Goal: Use online tool/utility: Utilize a website feature to perform a specific function

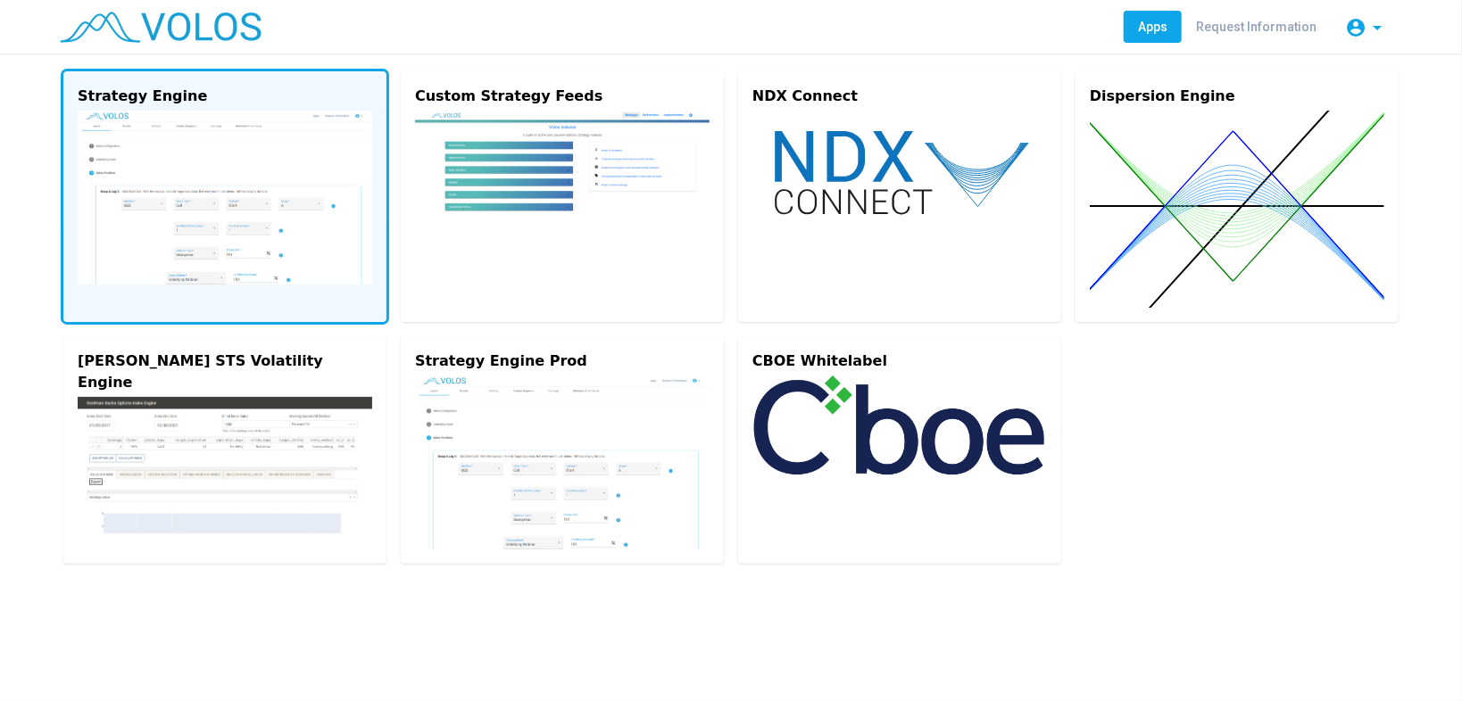
click at [269, 206] on img at bounding box center [225, 198] width 294 height 174
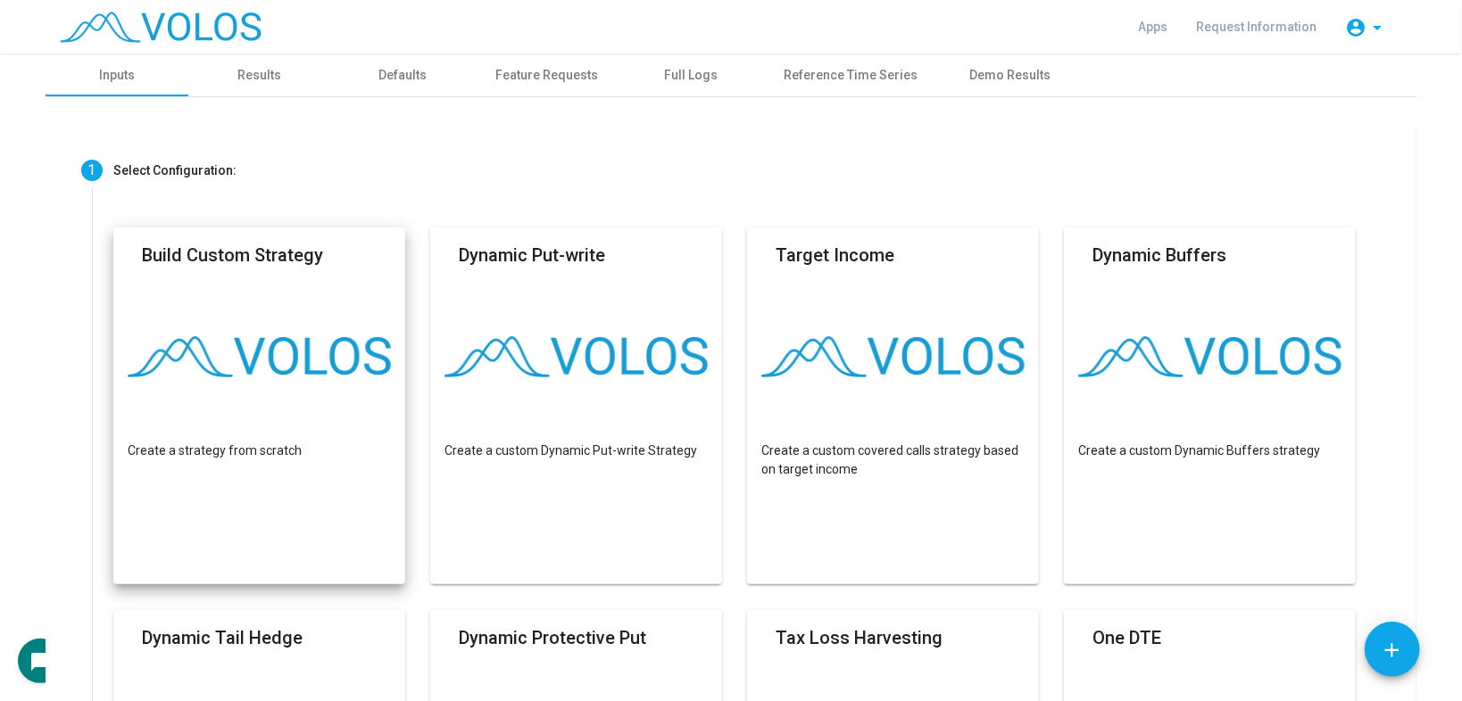
click at [203, 301] on mat-card "Build Custom Strategy Create a strategy from scratch" at bounding box center [259, 406] width 292 height 357
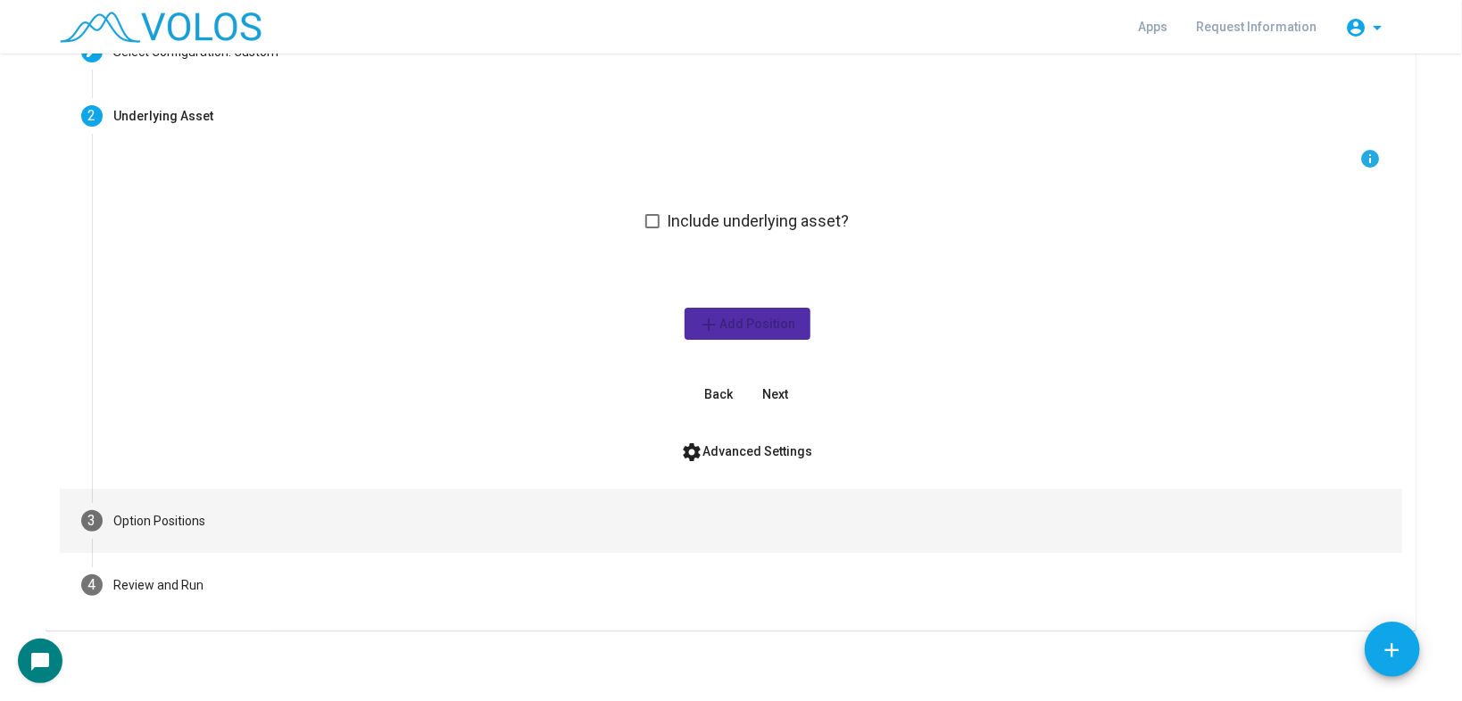
click at [274, 532] on mat-step-header "3 Option Positions" at bounding box center [731, 521] width 1342 height 64
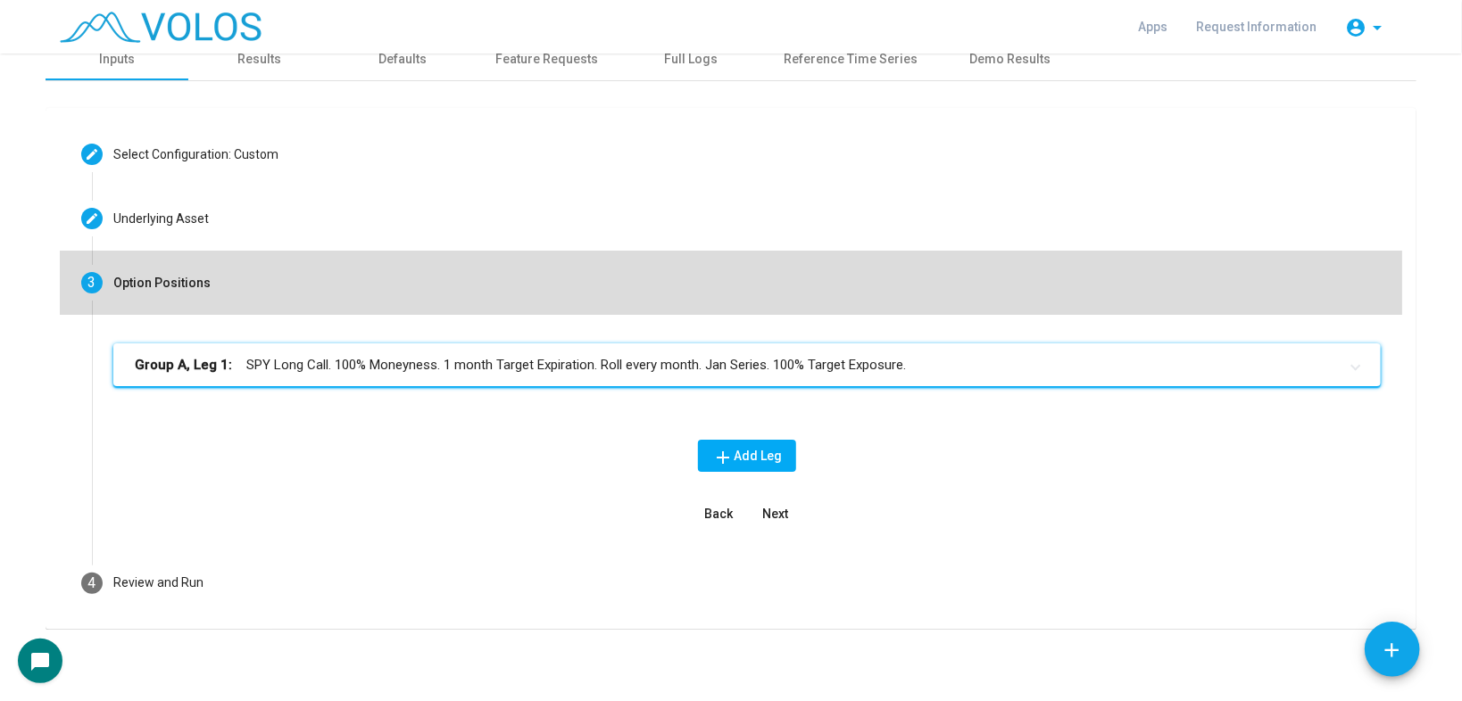
scroll to position [15, 0]
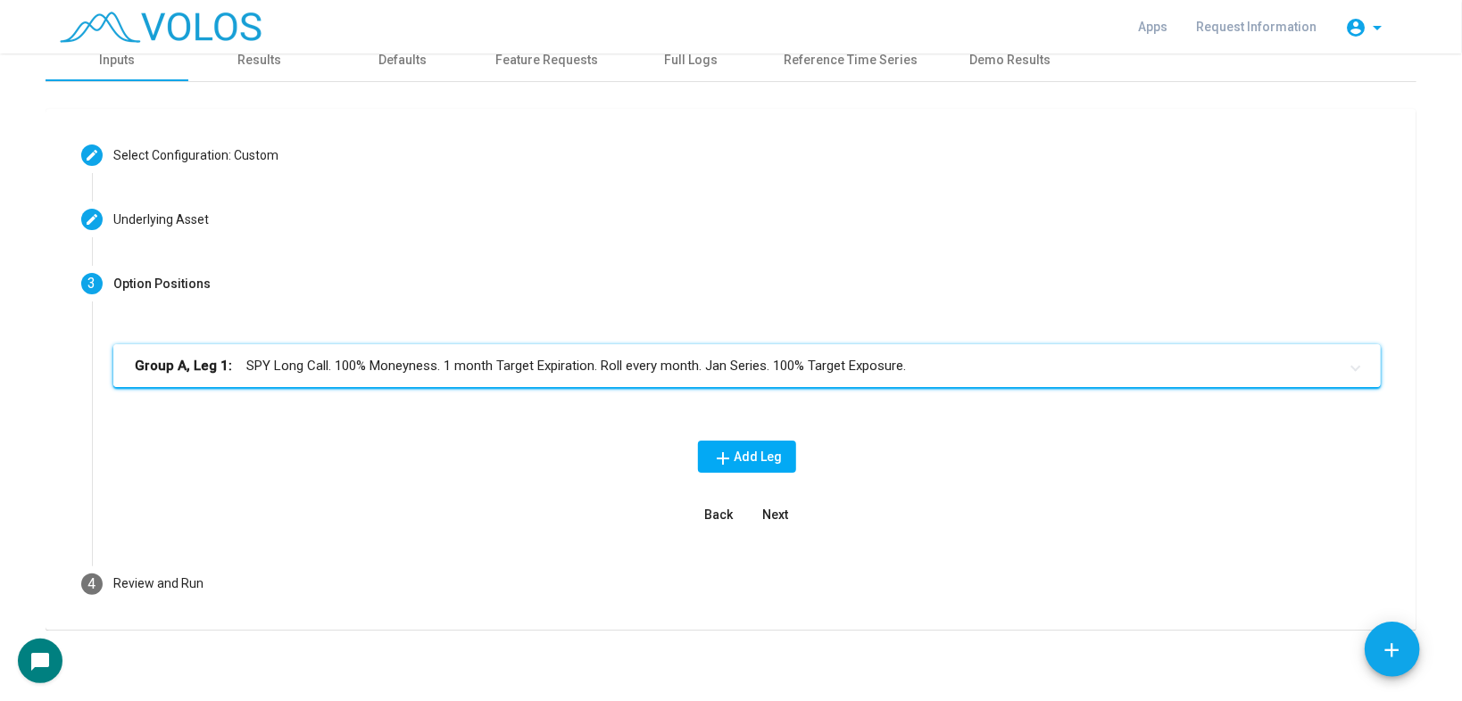
click at [427, 360] on mat-panel-title "Group A, Leg 1: SPY Long Call. 100% Moneyness. 1 month Target Expiration. Roll …" at bounding box center [736, 366] width 1203 height 21
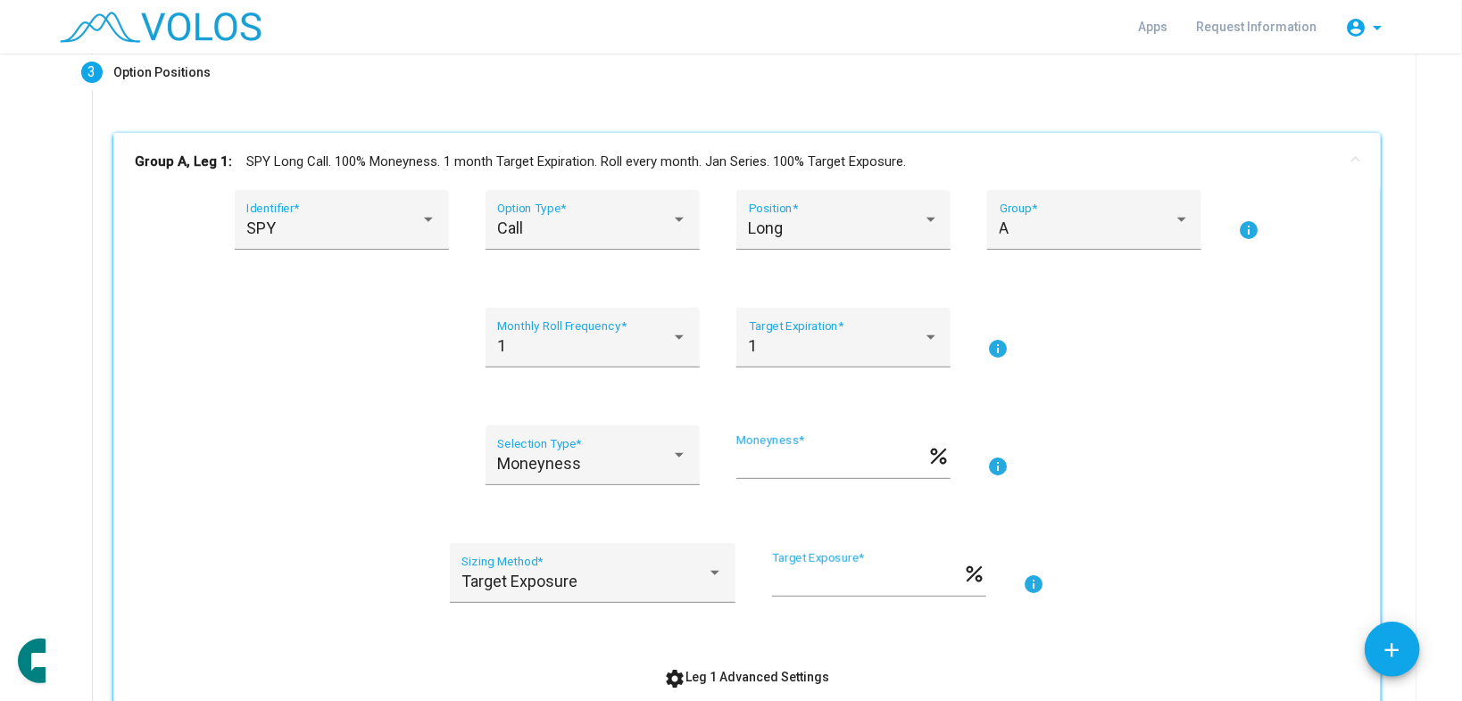
scroll to position [443, 0]
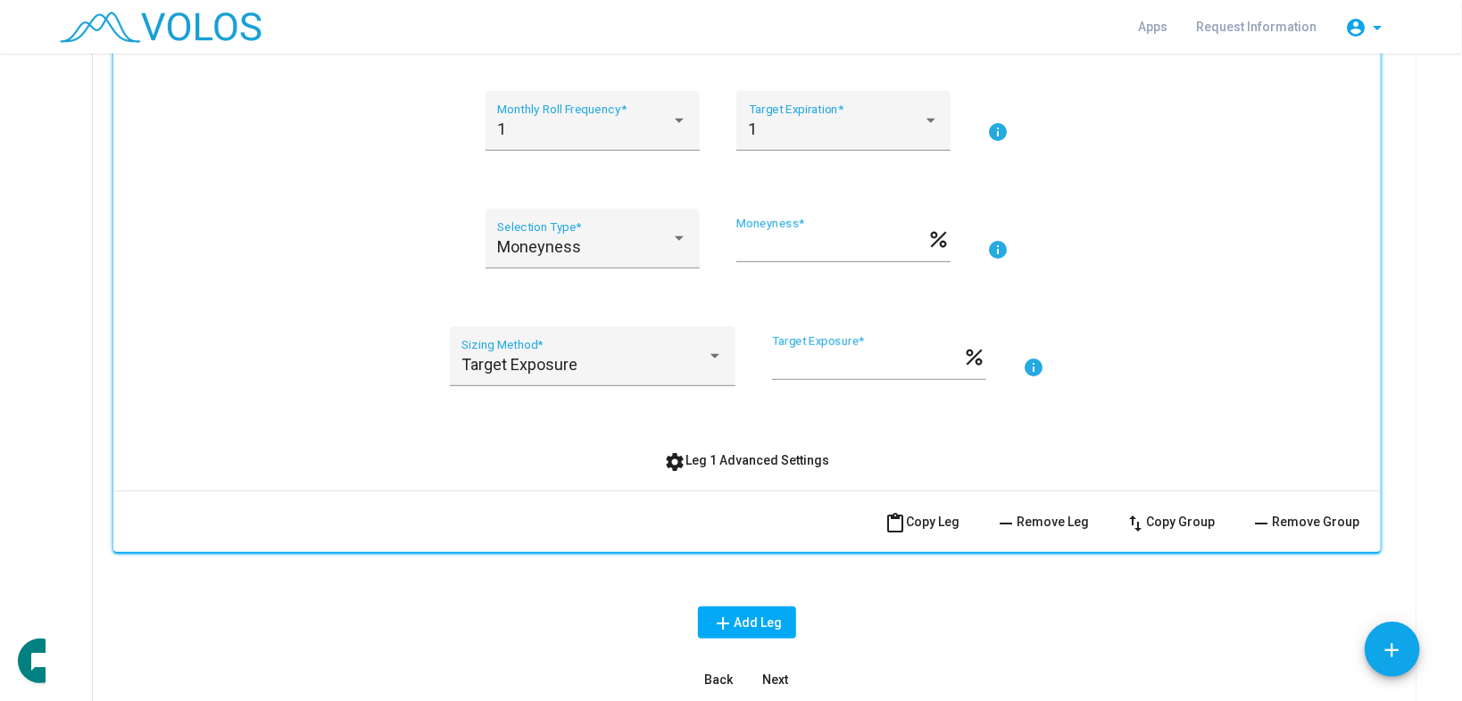
click at [707, 468] on button "settings Leg 1 Advanced Settings" at bounding box center [747, 460] width 194 height 32
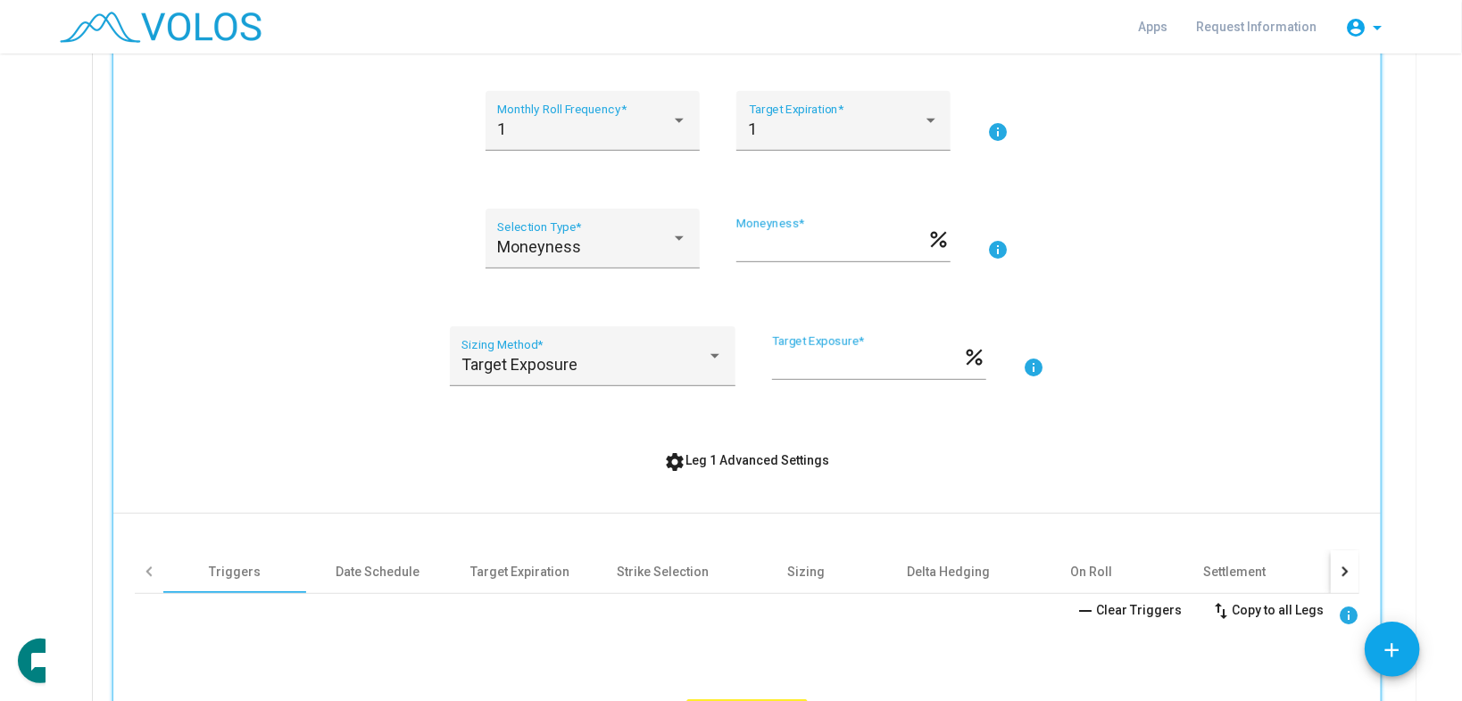
scroll to position [729, 0]
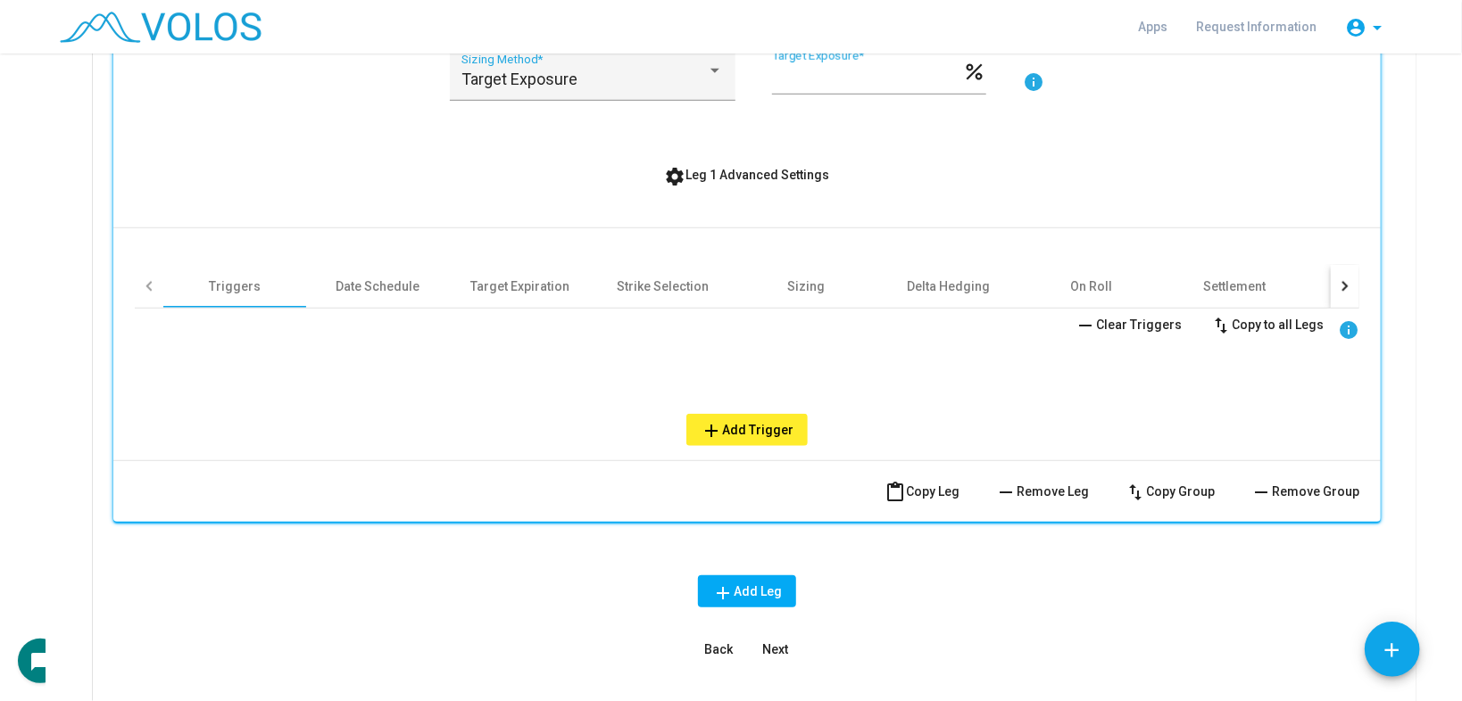
click at [642, 261] on div "Triggers Date Schedule Target Expiration Strike Selection Sizing Delta Hedging …" at bounding box center [747, 337] width 1224 height 218
click at [641, 279] on div "Strike Selection" at bounding box center [663, 287] width 92 height 18
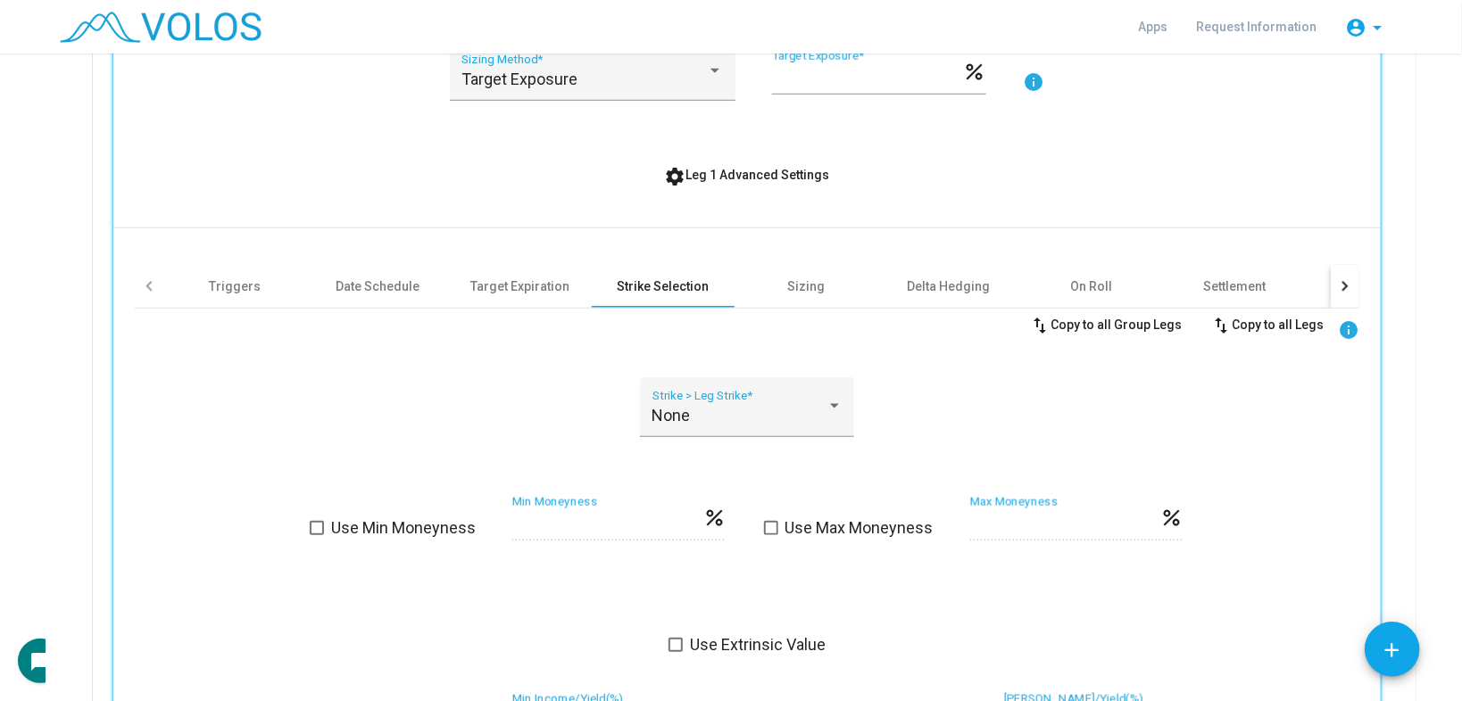
scroll to position [800, 0]
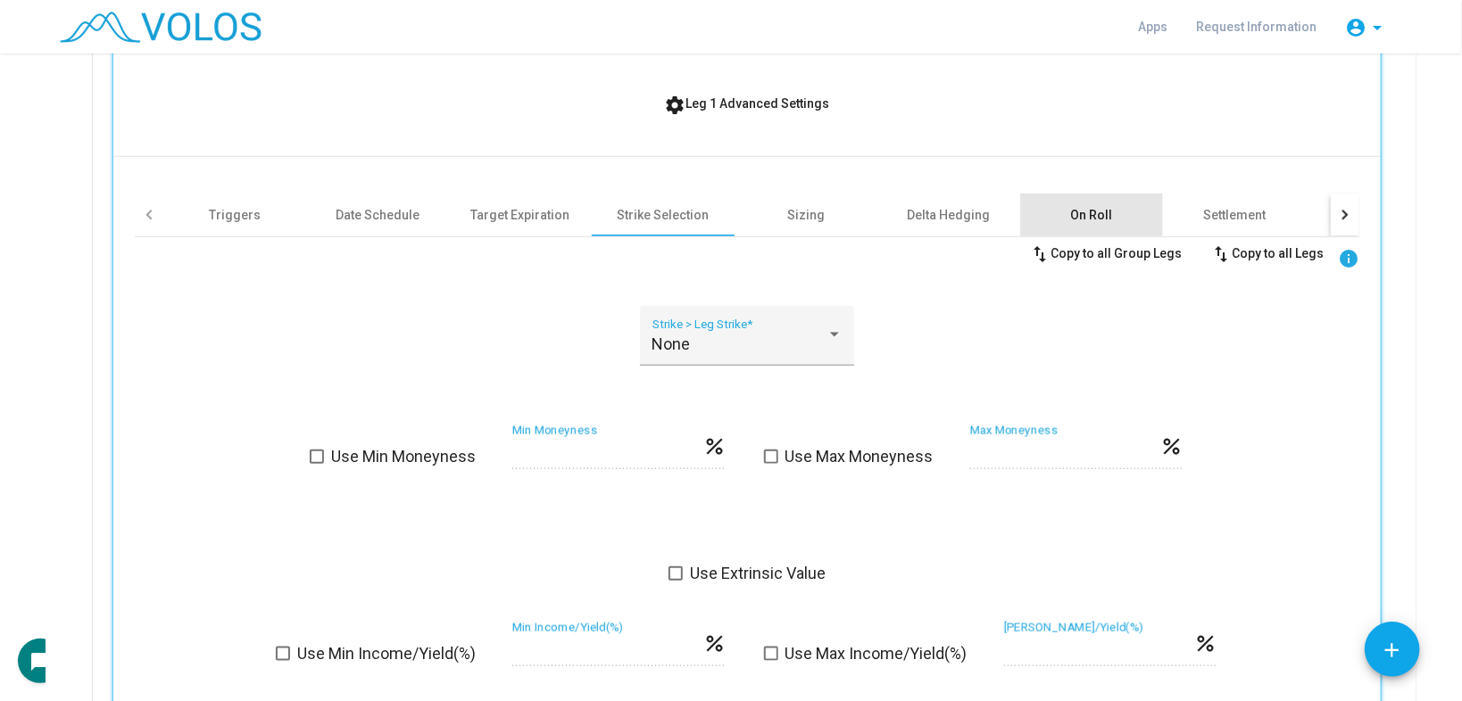
click at [1077, 212] on div "On Roll" at bounding box center [1092, 215] width 42 height 18
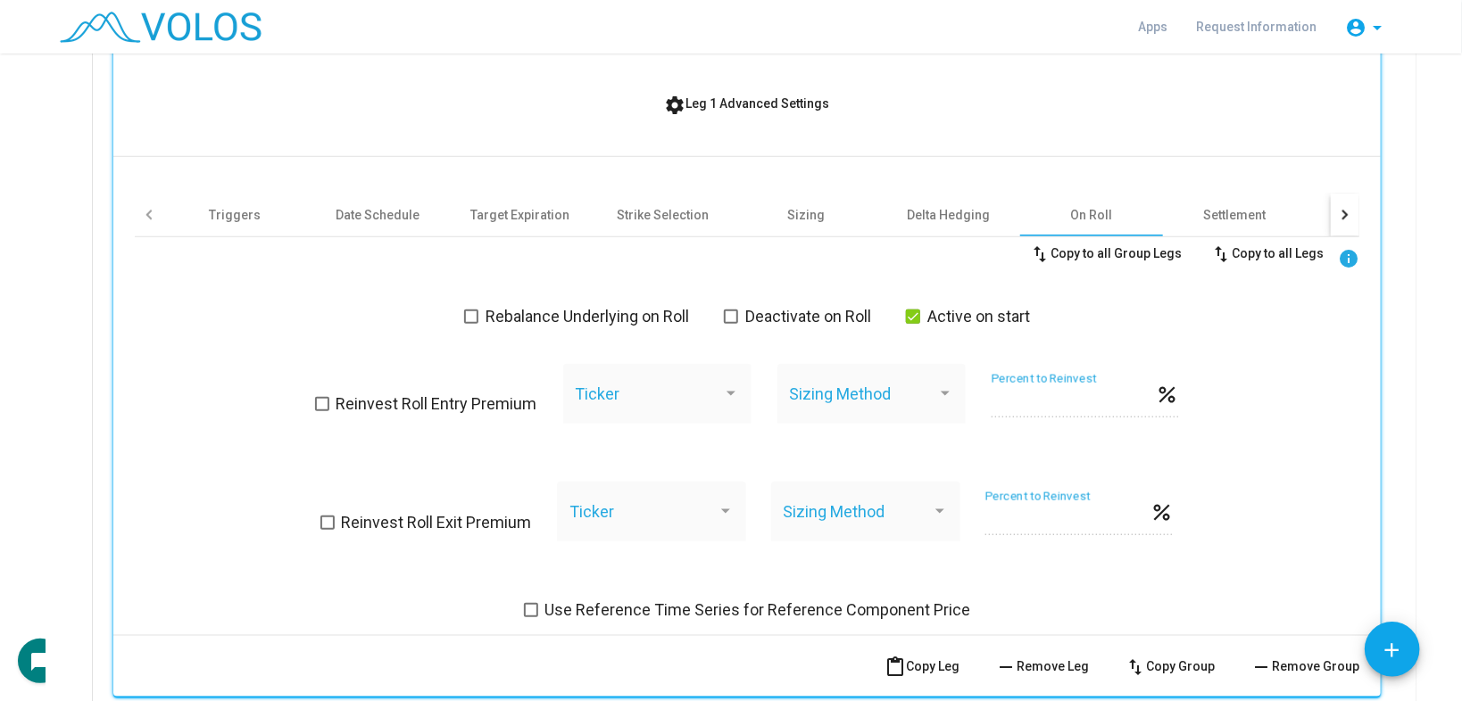
click at [586, 622] on div "SPY Identifier * Call Option Type * Long Position * A Group * info 1 Monthly Ro…" at bounding box center [746, 125] width 1267 height 1019
click at [591, 612] on span "Use Reference Time Series for Reference Component Price" at bounding box center [758, 610] width 426 height 21
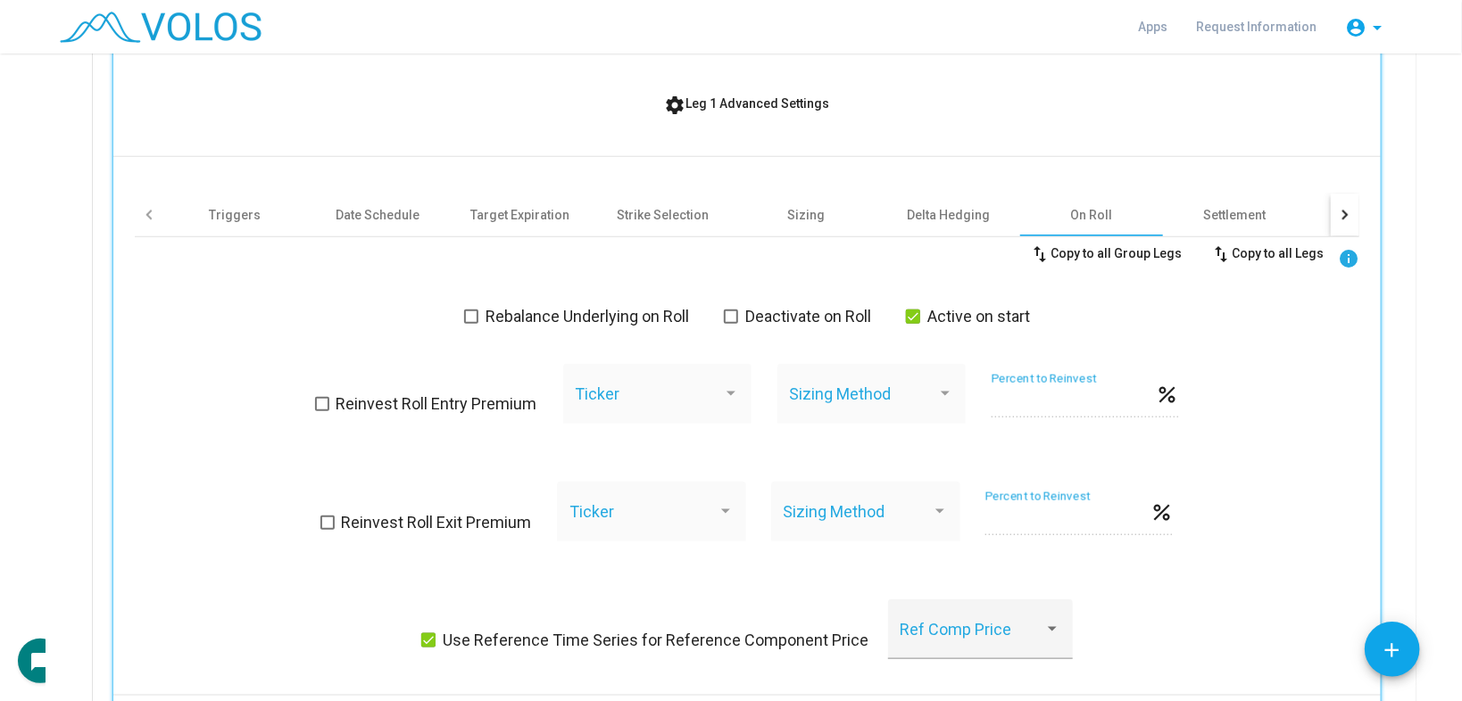
click at [826, 380] on div "Sizing Method" at bounding box center [871, 394] width 188 height 60
click at [832, 394] on span at bounding box center [863, 403] width 148 height 18
click at [833, 388] on div "Sizing Method" at bounding box center [871, 400] width 164 height 47
click at [663, 387] on div "Ticker" at bounding box center [657, 400] width 164 height 47
click at [729, 386] on div at bounding box center [731, 394] width 16 height 18
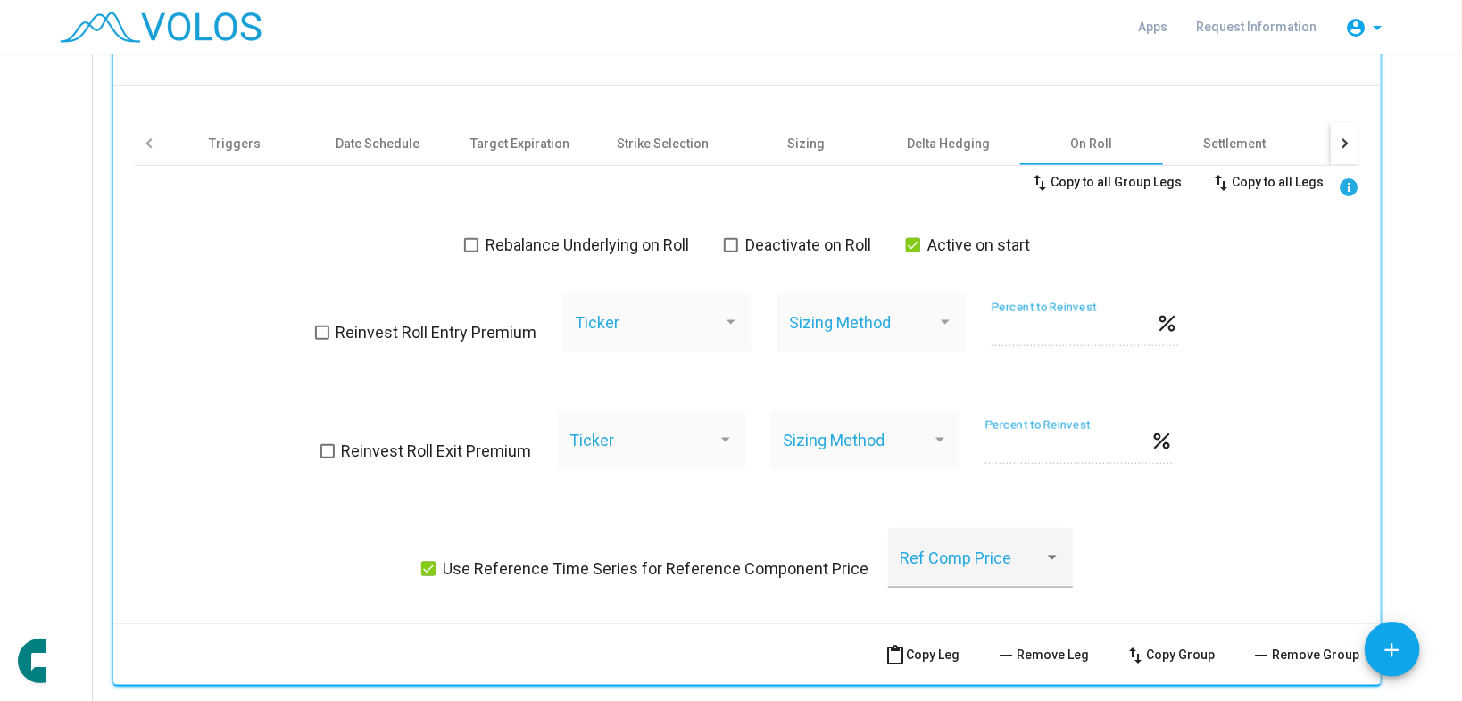
scroll to position [872, 0]
click at [833, 305] on div "Sizing Method" at bounding box center [871, 328] width 164 height 47
click at [835, 317] on div "Sizing Method" at bounding box center [871, 328] width 164 height 47
click at [598, 305] on div "Ticker" at bounding box center [657, 328] width 164 height 47
click at [990, 554] on div "Ref Comp Price" at bounding box center [979, 564] width 161 height 47
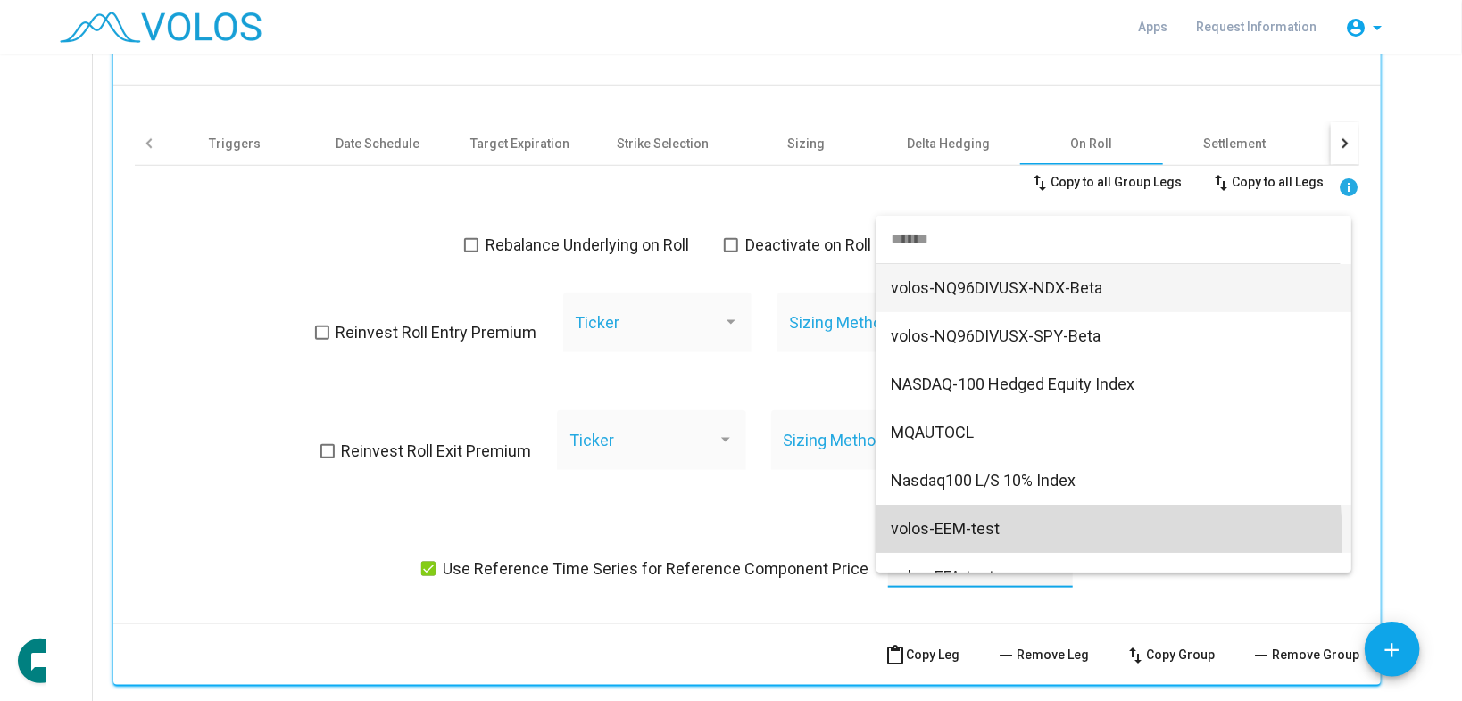
click at [951, 542] on span "volos-EEM-test" at bounding box center [1114, 529] width 446 height 48
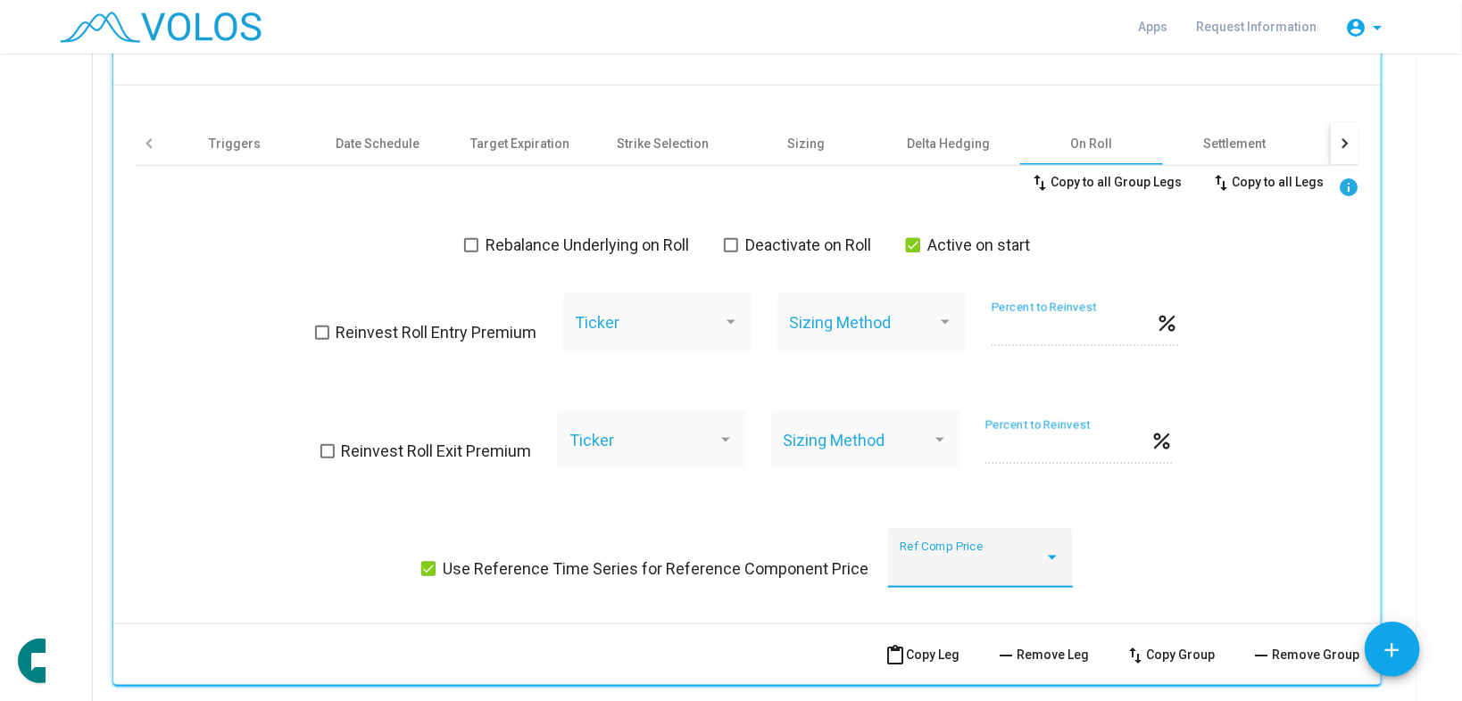
scroll to position [109, 0]
click at [625, 296] on div "Ticker" at bounding box center [657, 323] width 188 height 60
click at [729, 315] on div at bounding box center [731, 322] width 16 height 18
click at [641, 311] on div "Ticker" at bounding box center [657, 328] width 164 height 47
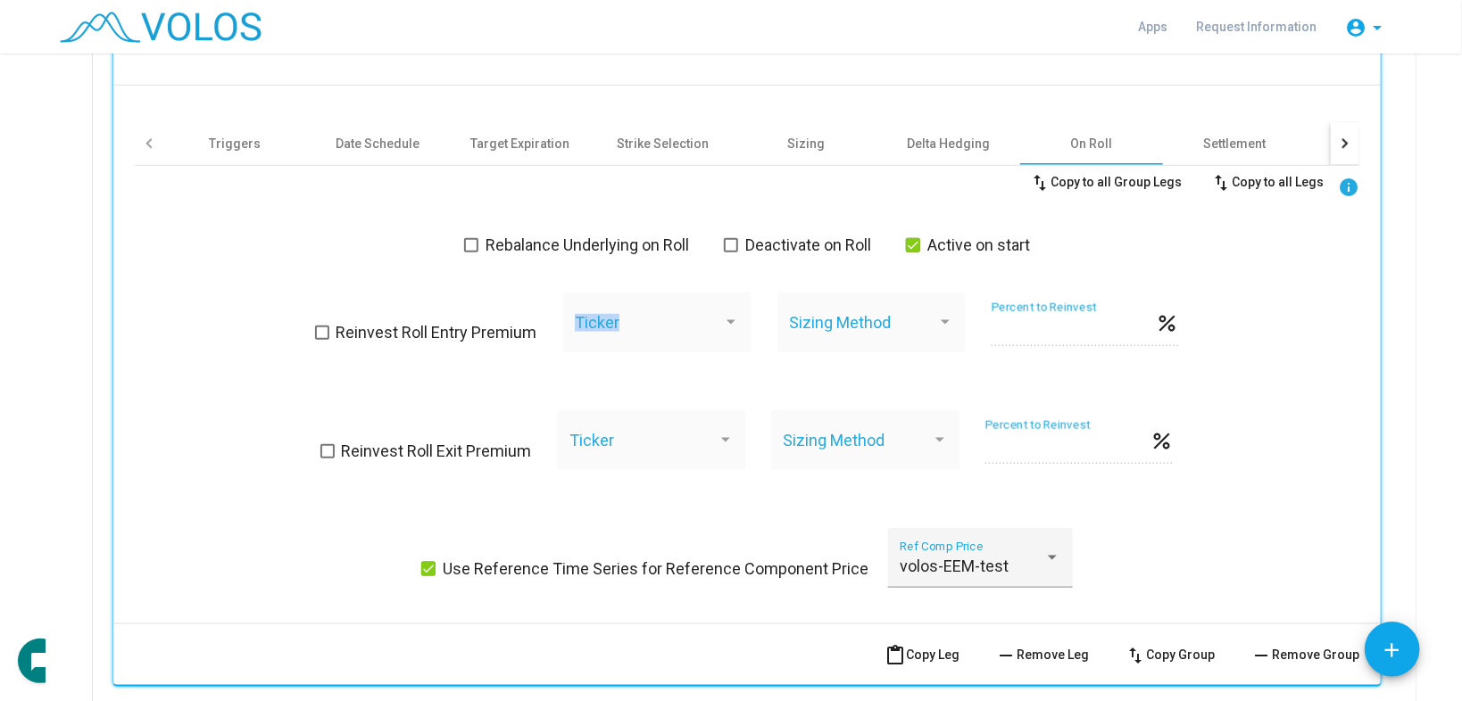
click at [641, 311] on div "Ticker" at bounding box center [657, 328] width 164 height 47
click at [629, 322] on span at bounding box center [649, 331] width 148 height 18
click at [395, 329] on span "Reinvest Roll Entry Premium" at bounding box center [436, 332] width 201 height 21
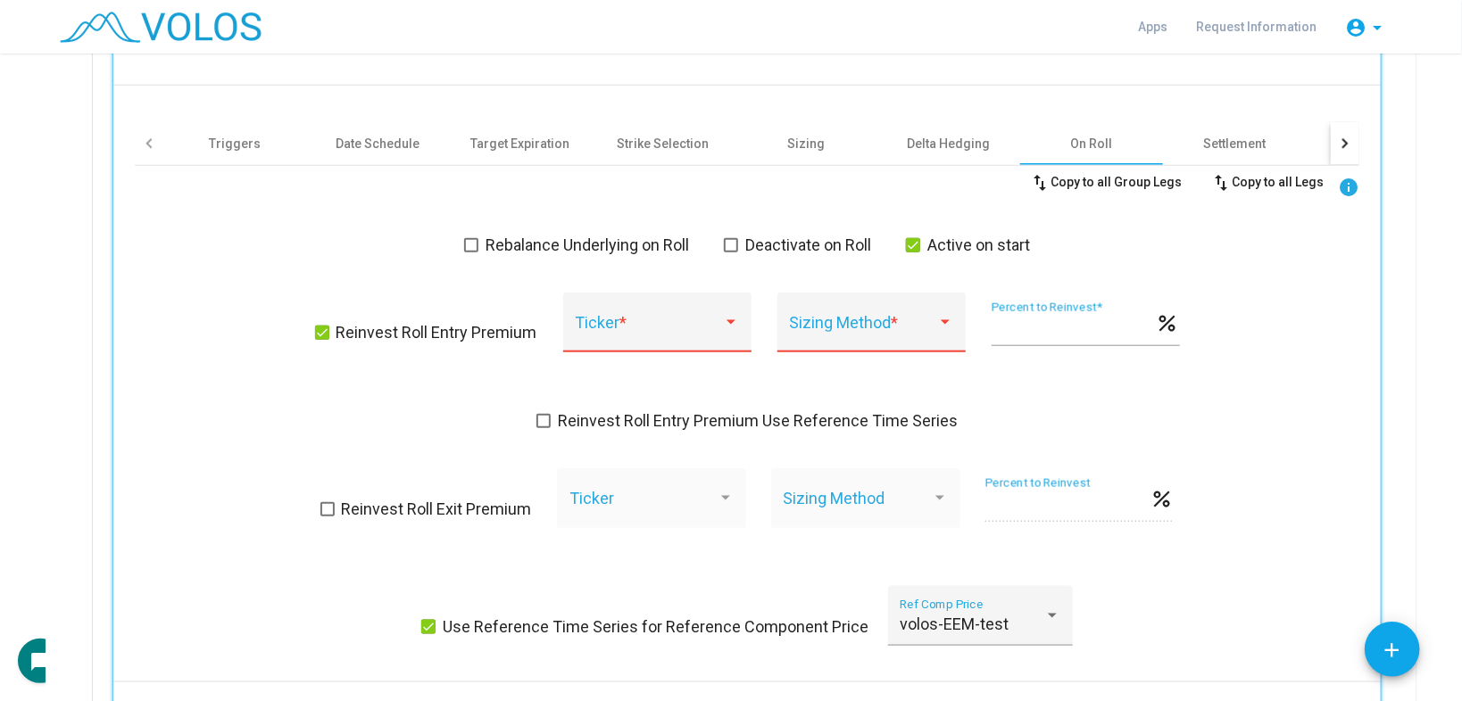
click at [698, 322] on span at bounding box center [649, 331] width 148 height 18
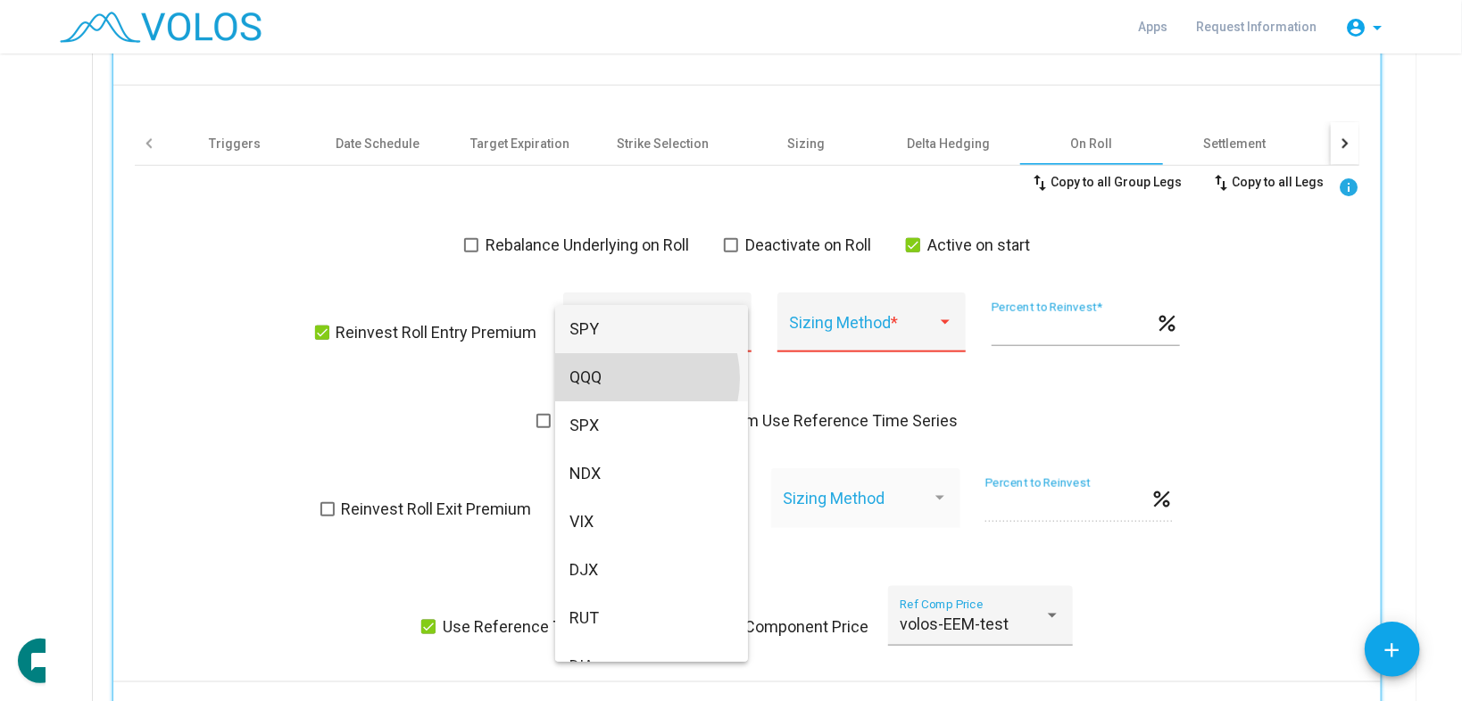
click at [625, 378] on span "QQQ" at bounding box center [651, 377] width 164 height 48
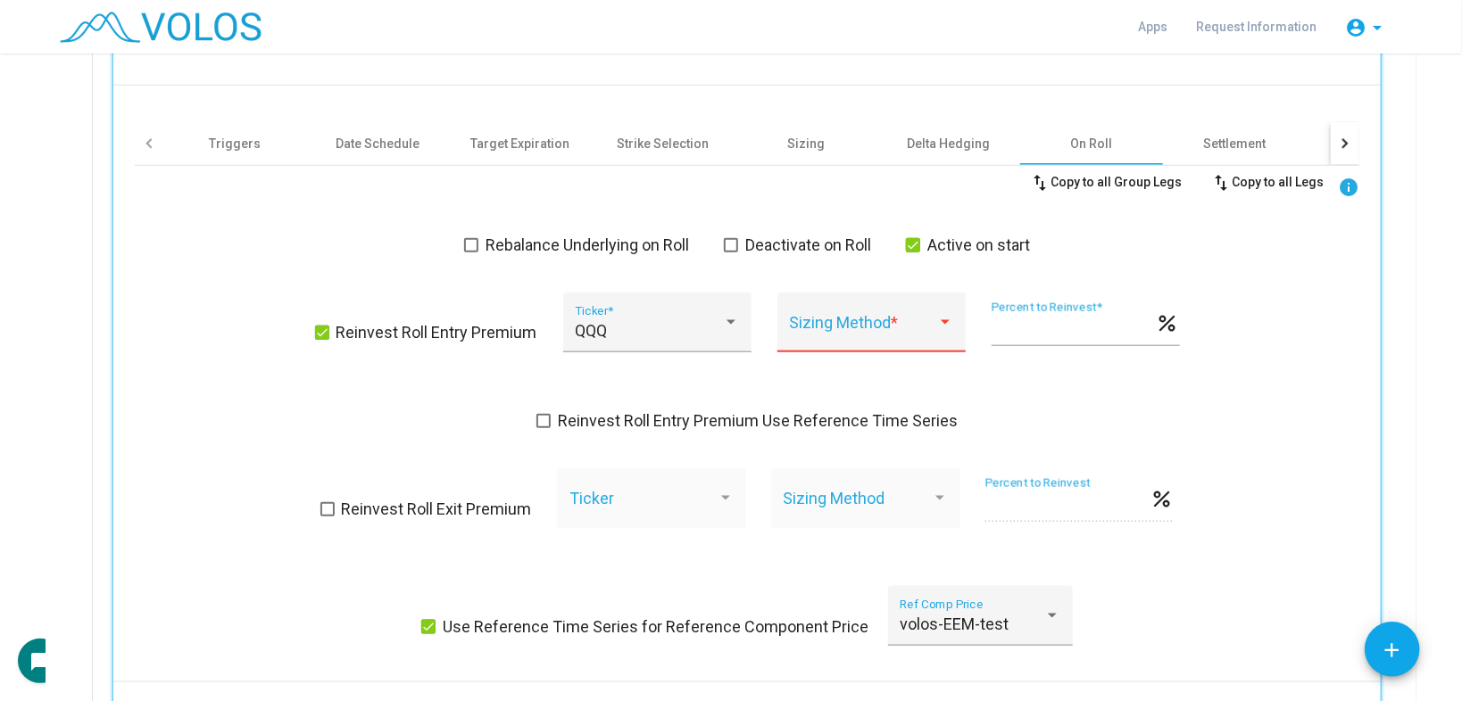
click at [868, 325] on span at bounding box center [863, 331] width 148 height 18
click at [1065, 380] on div at bounding box center [731, 350] width 1462 height 701
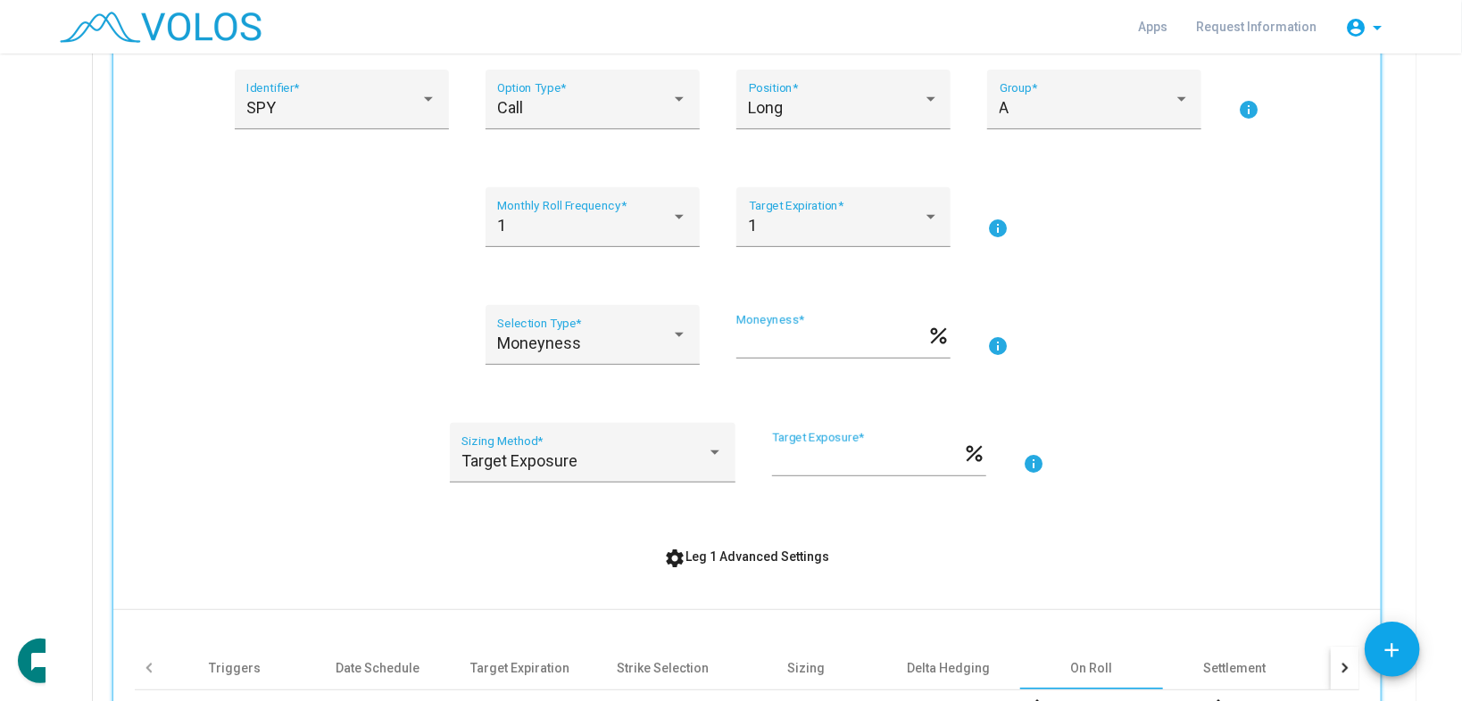
scroll to position [372, 0]
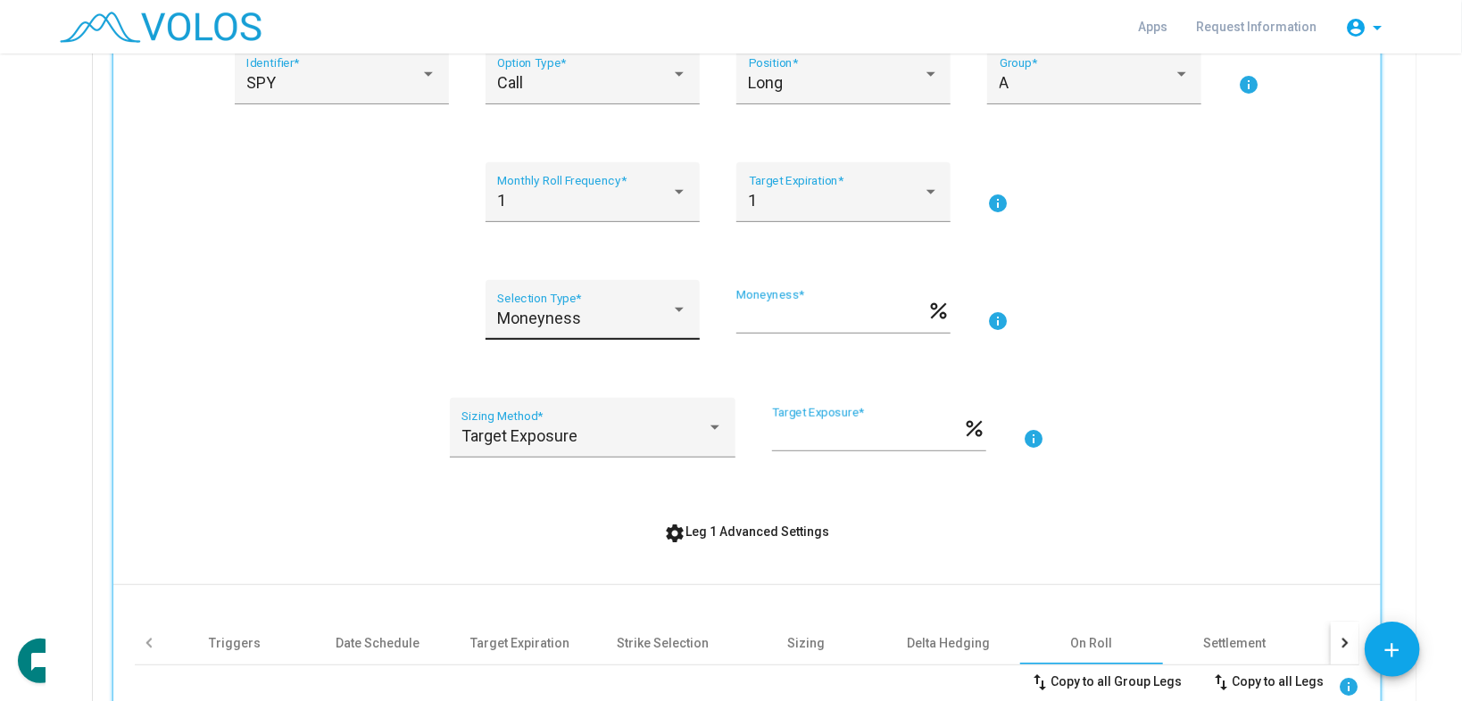
click at [647, 306] on div "Moneyness Selection Type *" at bounding box center [592, 316] width 190 height 47
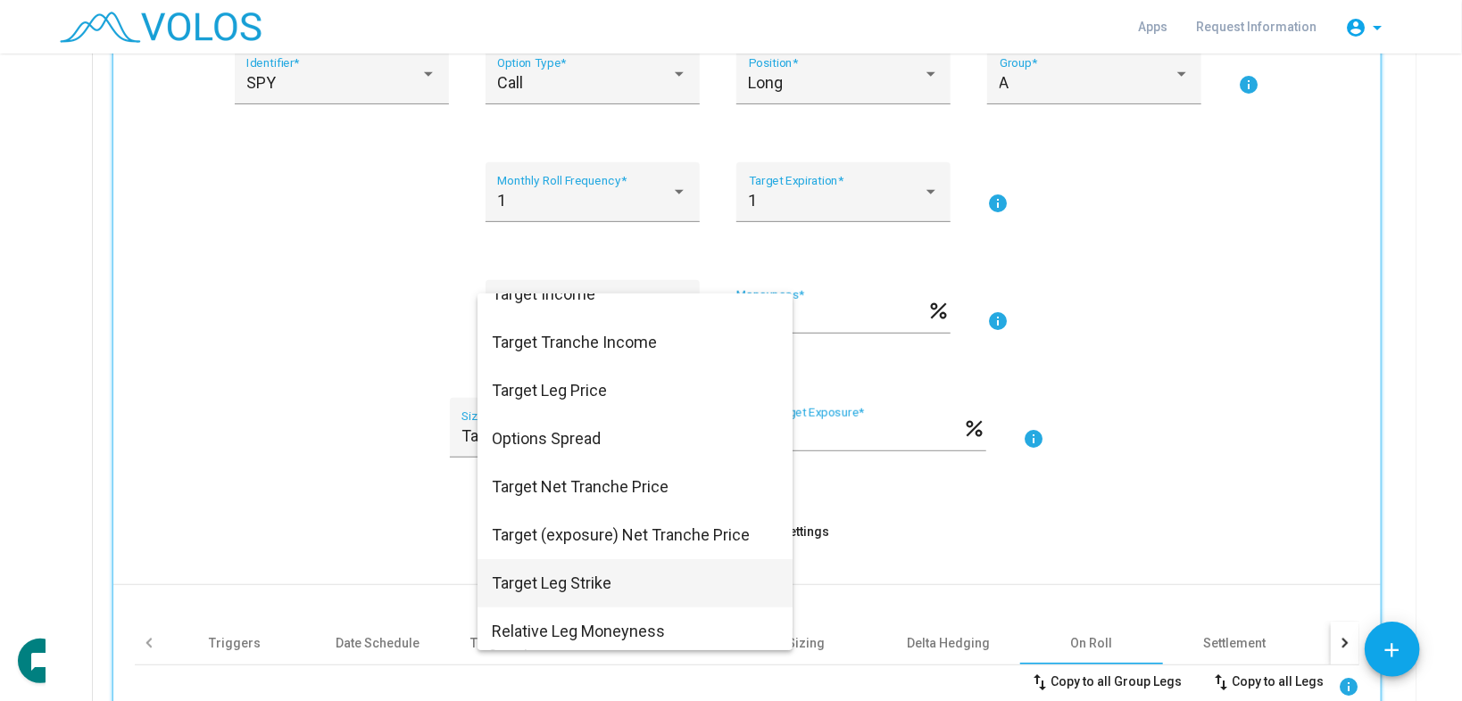
scroll to position [172, 0]
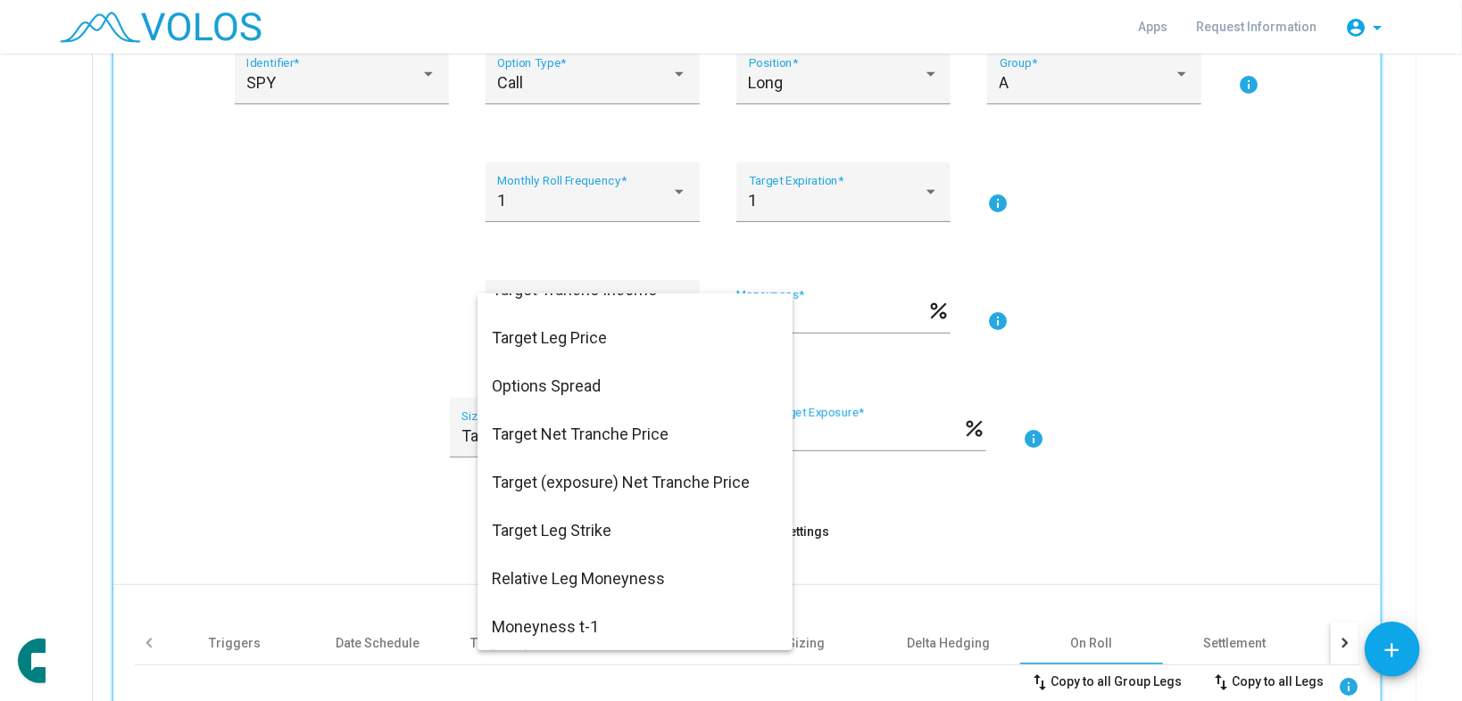
click at [1048, 383] on div at bounding box center [731, 350] width 1462 height 701
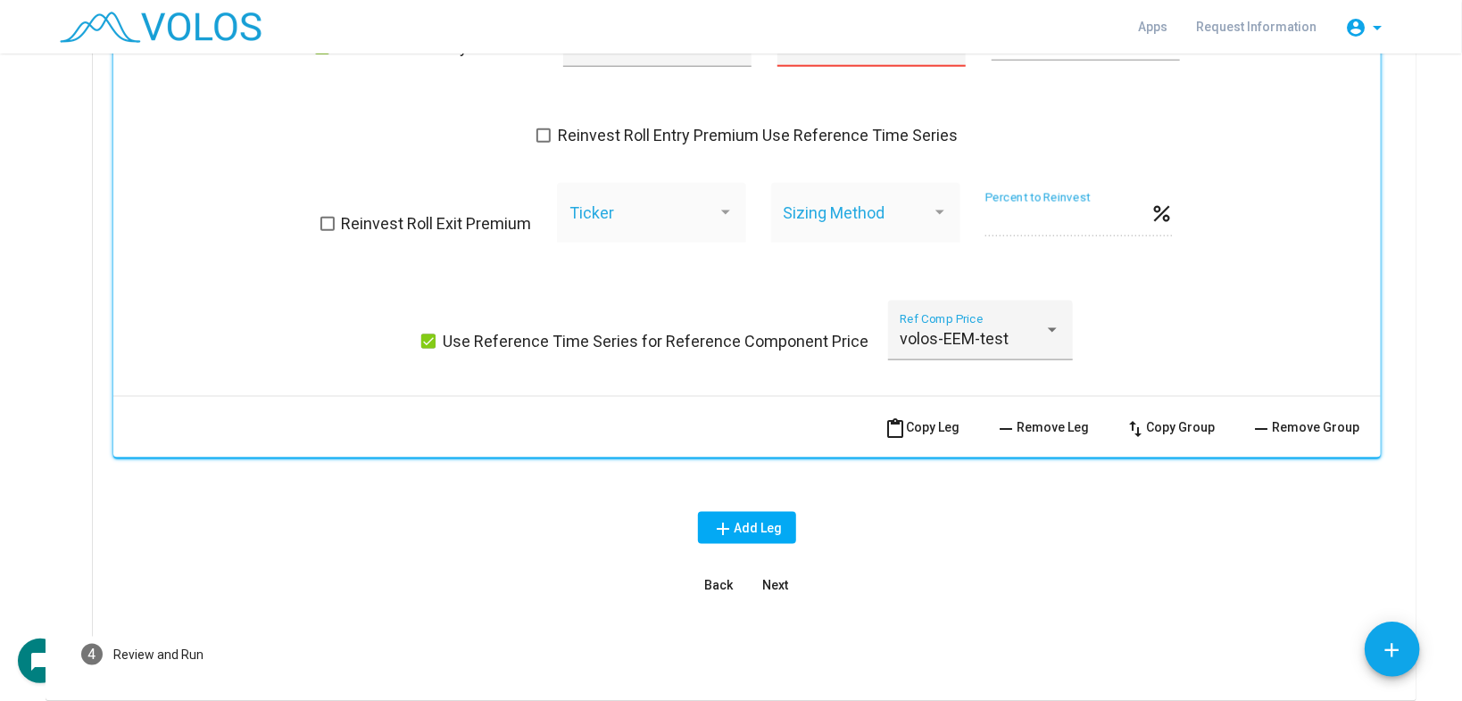
scroll to position [729, 0]
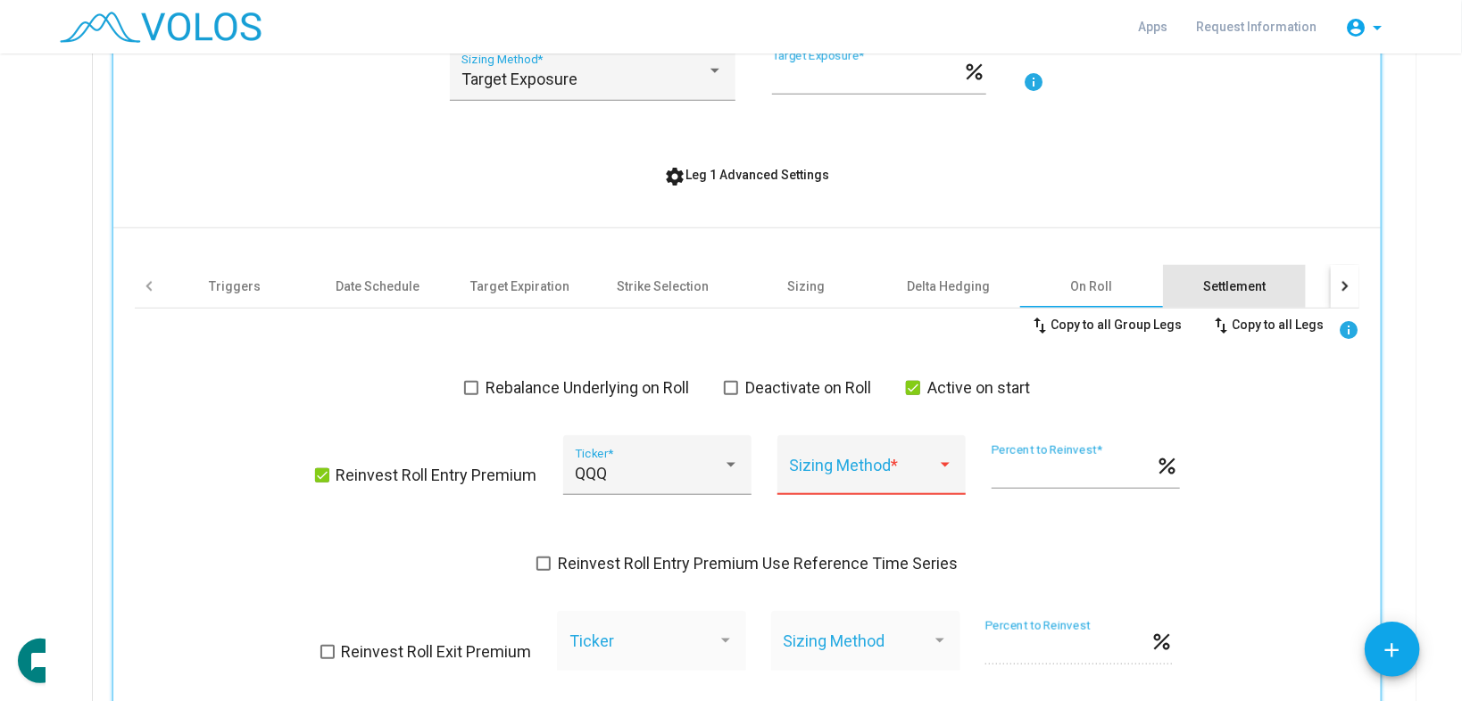
click at [1230, 288] on div "Settlement" at bounding box center [1234, 287] width 62 height 18
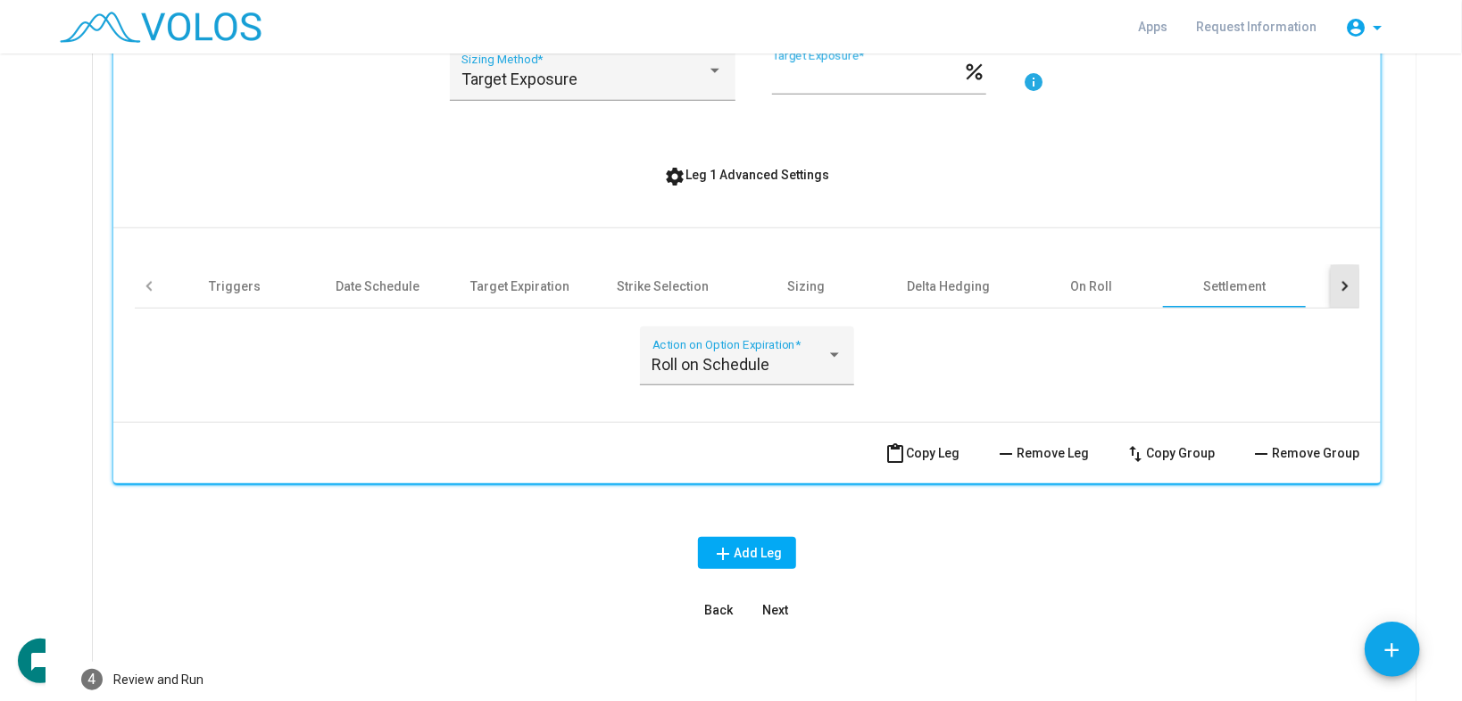
click at [1340, 282] on div at bounding box center [1344, 286] width 29 height 43
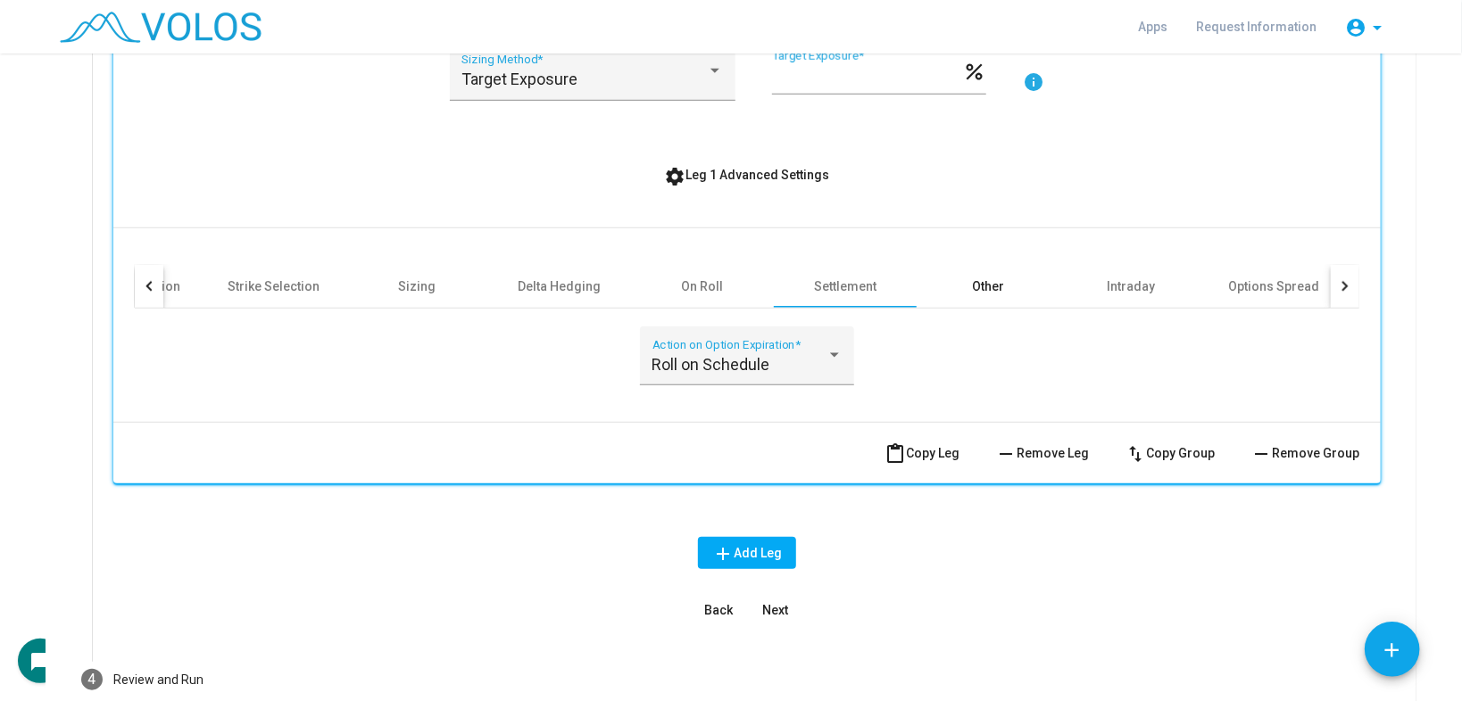
click at [1023, 293] on div "Other" at bounding box center [987, 286] width 143 height 43
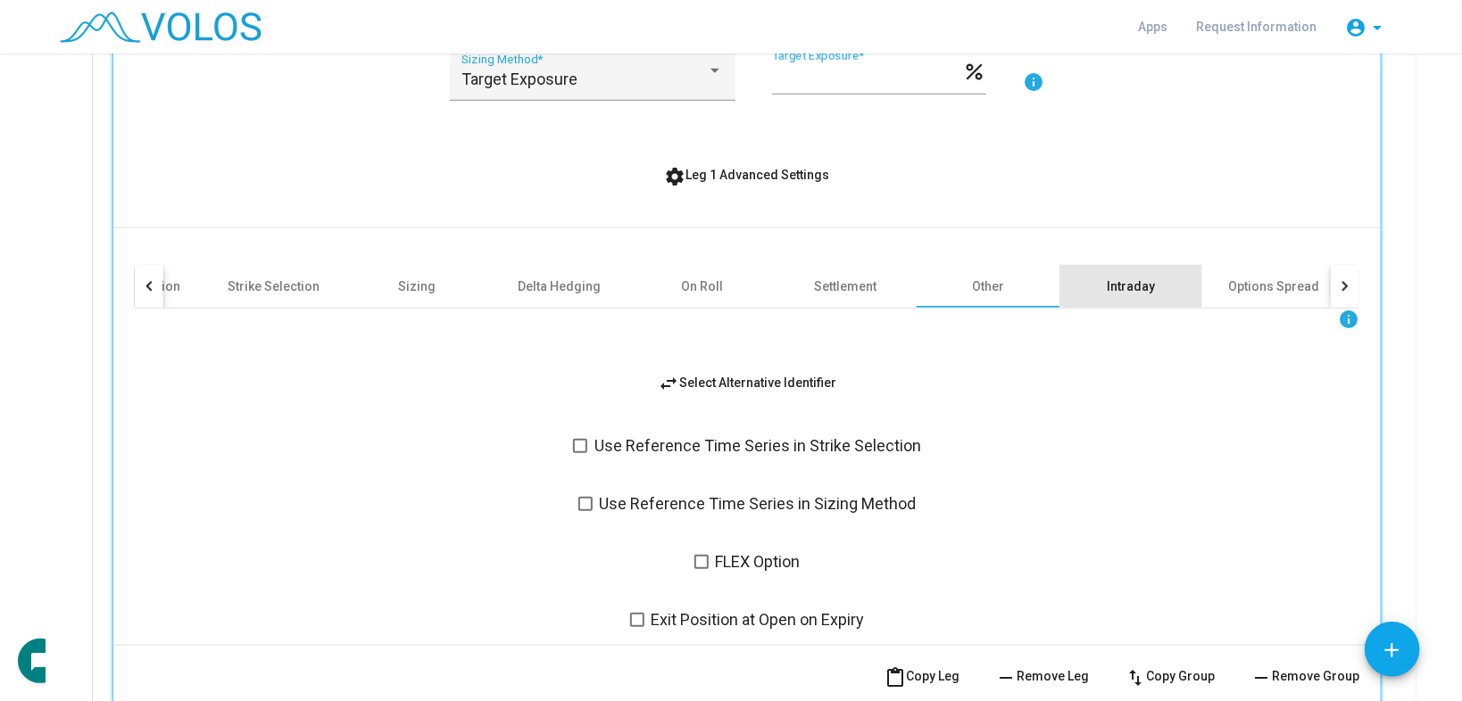
click at [1138, 281] on div "Intraday" at bounding box center [1130, 287] width 48 height 18
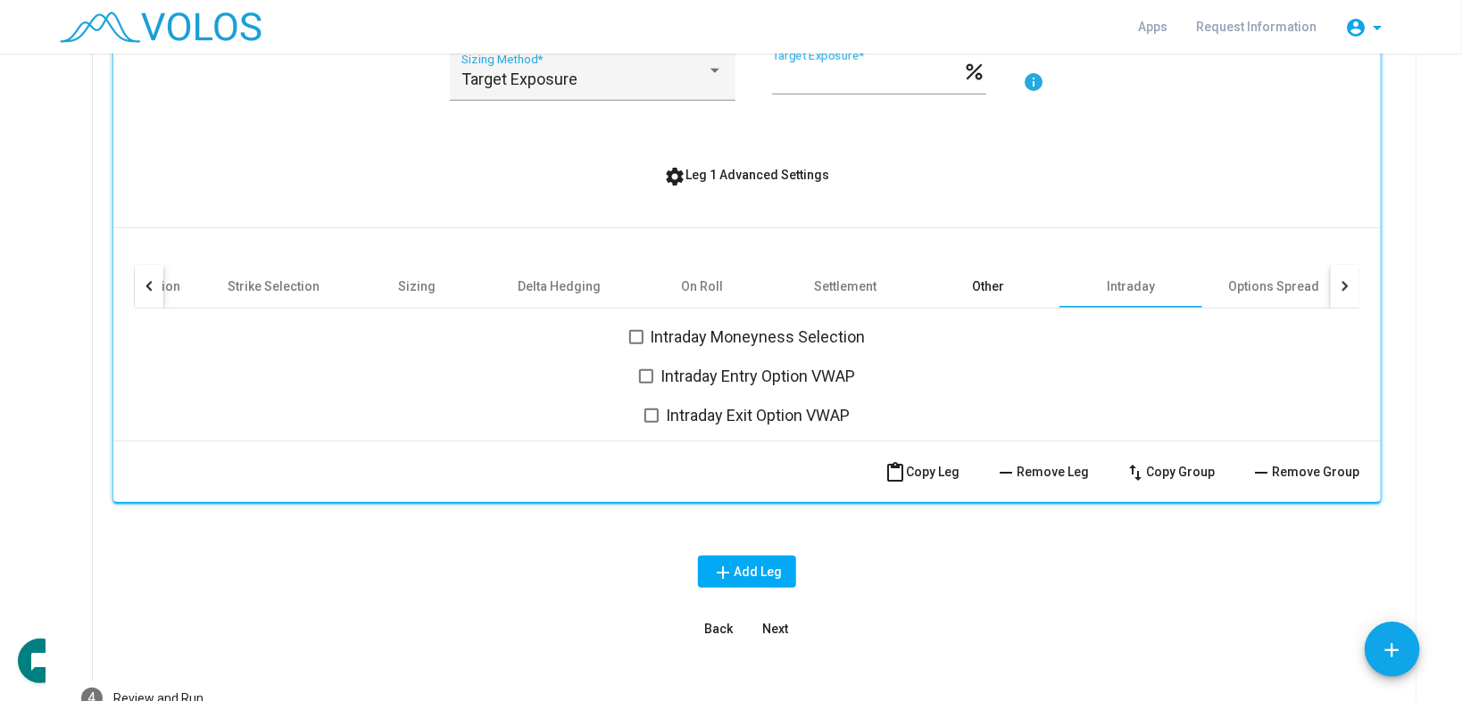
click at [982, 285] on div "Other" at bounding box center [988, 287] width 32 height 18
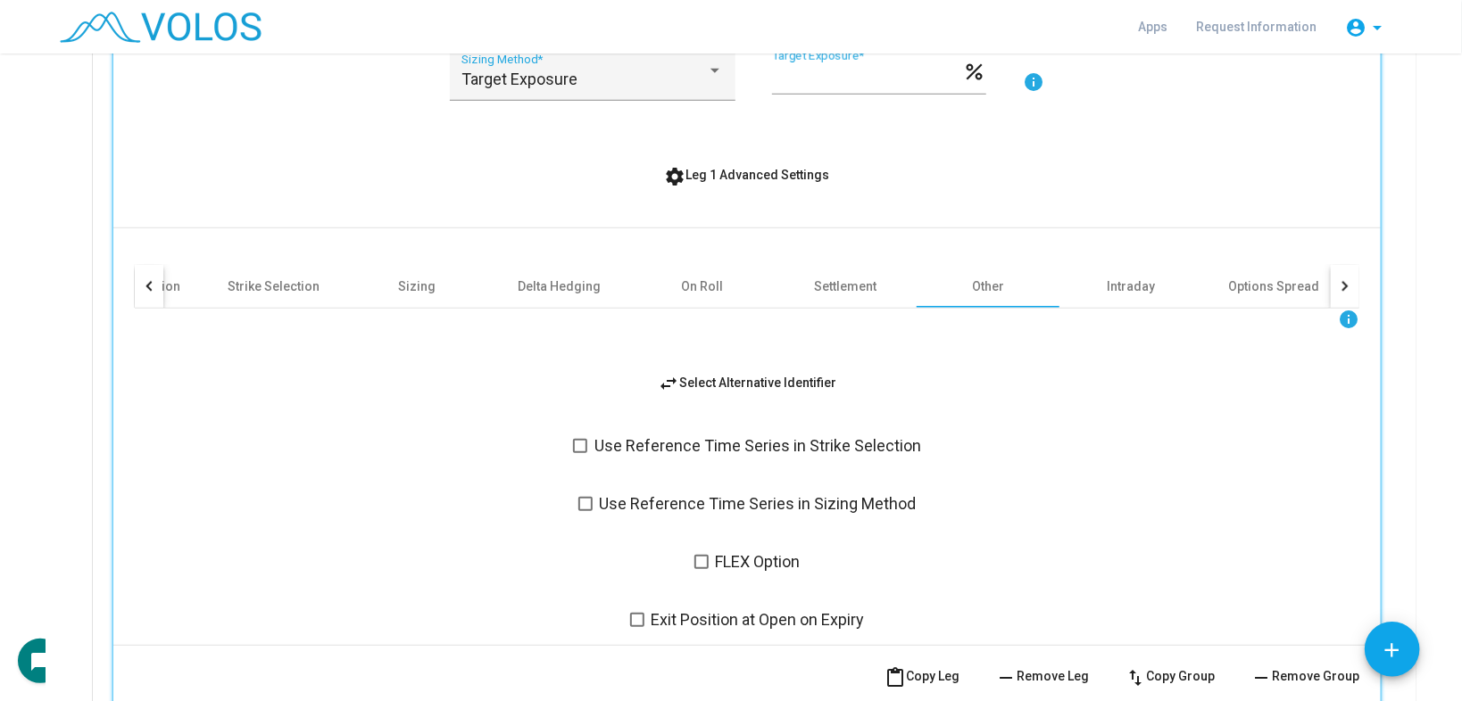
click at [698, 456] on div "info swap_horiz Select Alternative Identifier Use Reference Time Series in Stri…" at bounding box center [747, 470] width 1224 height 323
click at [681, 512] on span "Use Reference Time Series in Sizing Method" at bounding box center [758, 503] width 317 height 21
click at [672, 440] on span "Use Reference Time Series in Strike Selection" at bounding box center [757, 445] width 327 height 21
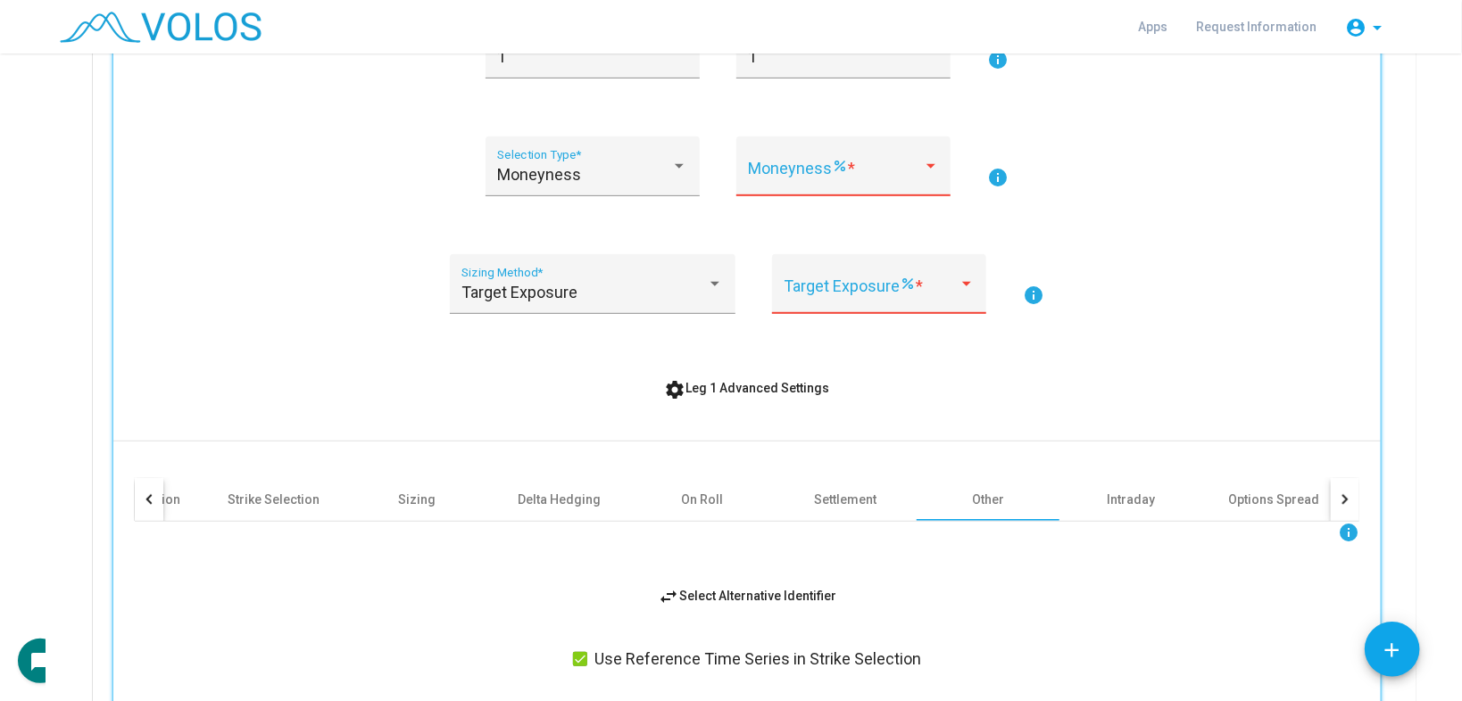
scroll to position [515, 0]
click at [849, 174] on span at bounding box center [836, 176] width 174 height 18
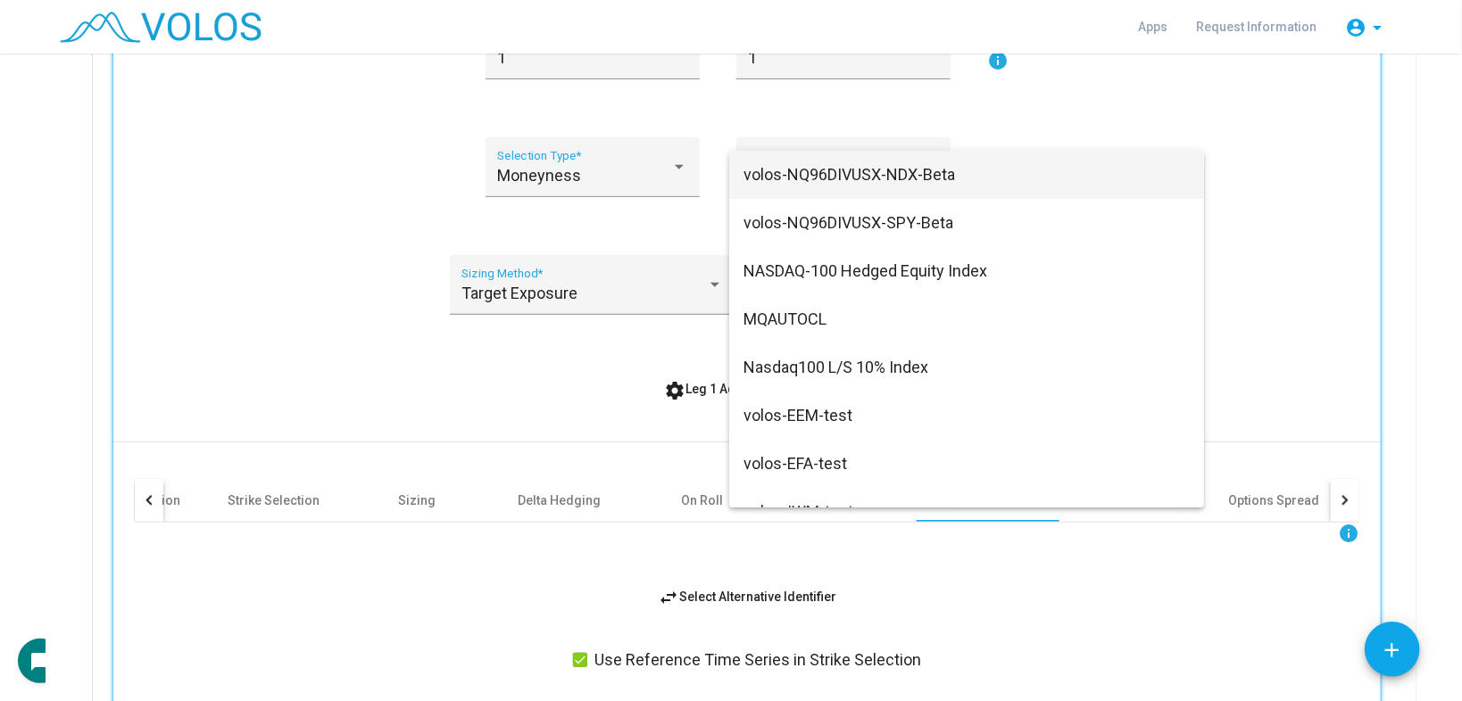
click at [1291, 220] on div at bounding box center [731, 350] width 1462 height 701
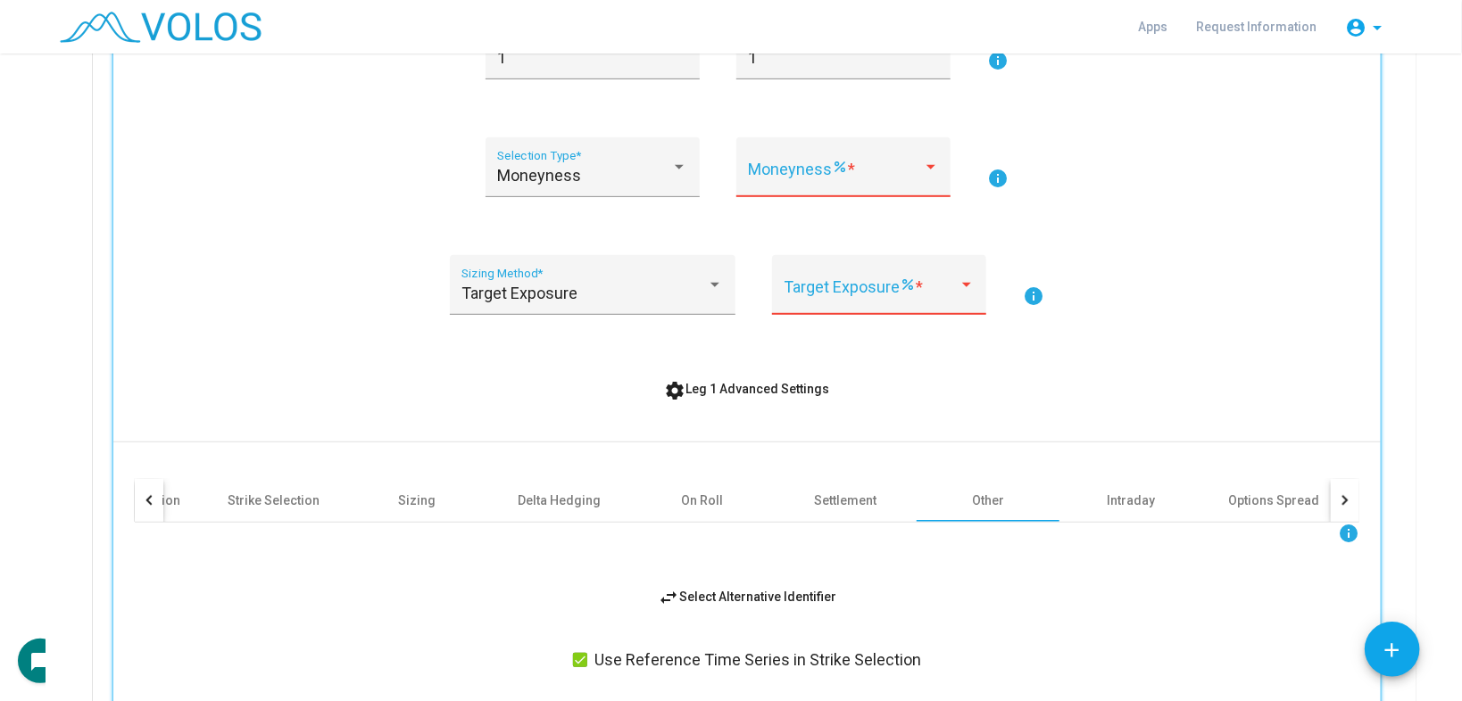
click at [873, 167] on span at bounding box center [836, 176] width 174 height 18
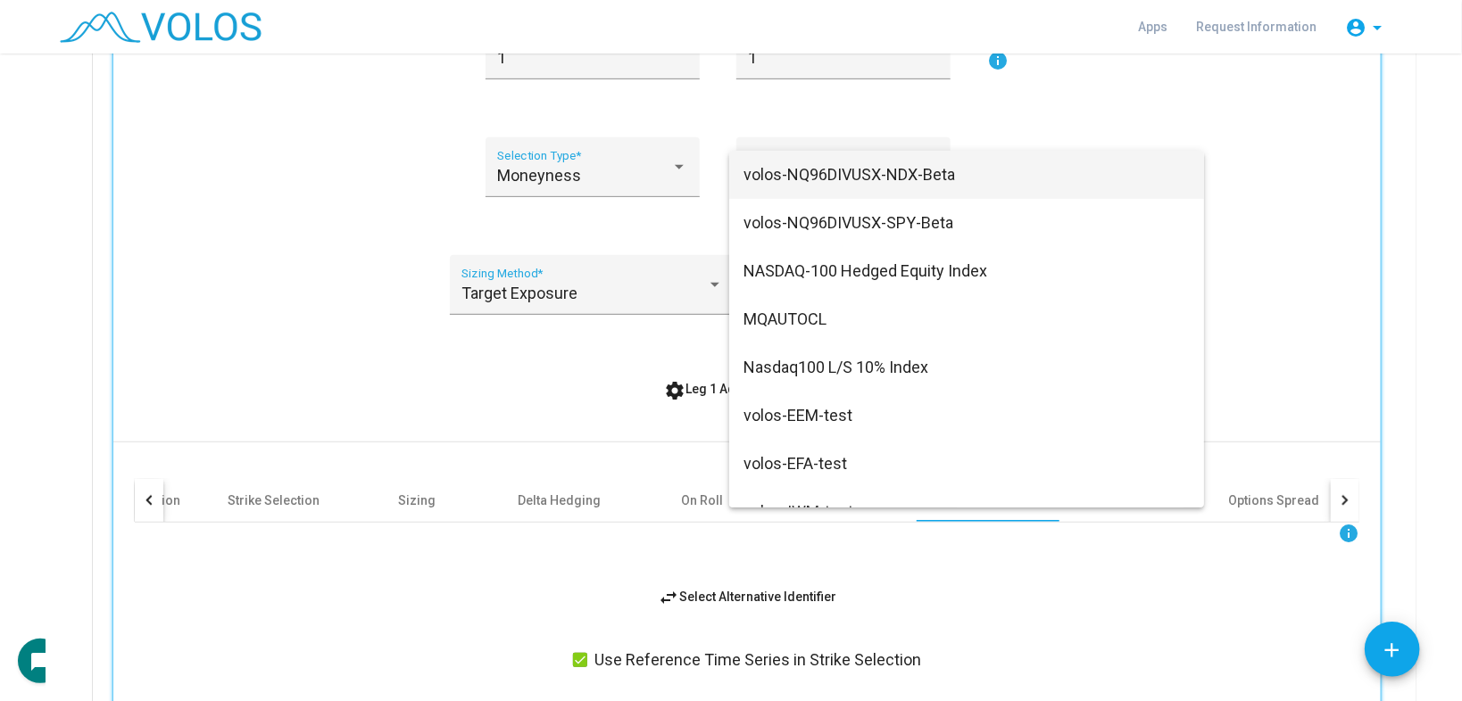
click at [1322, 246] on div at bounding box center [731, 350] width 1462 height 701
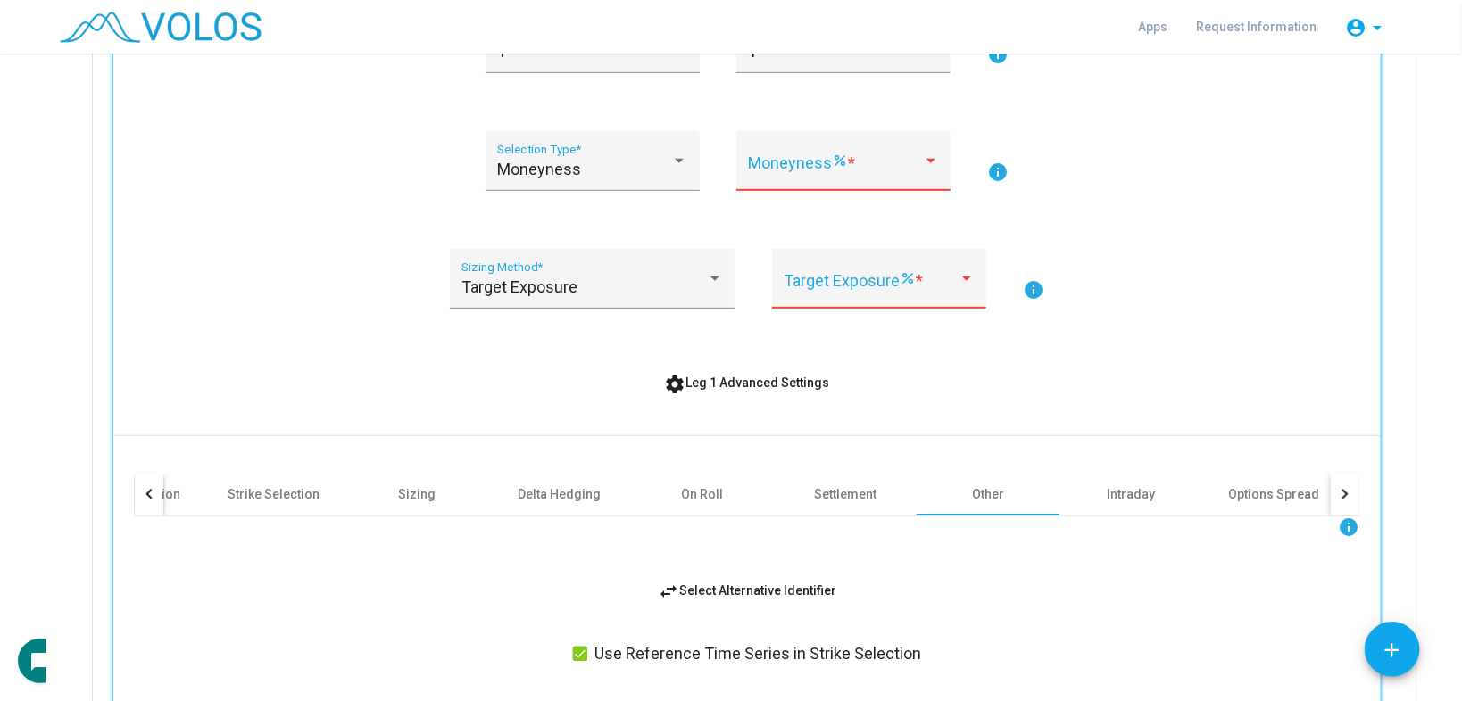
scroll to position [586, 0]
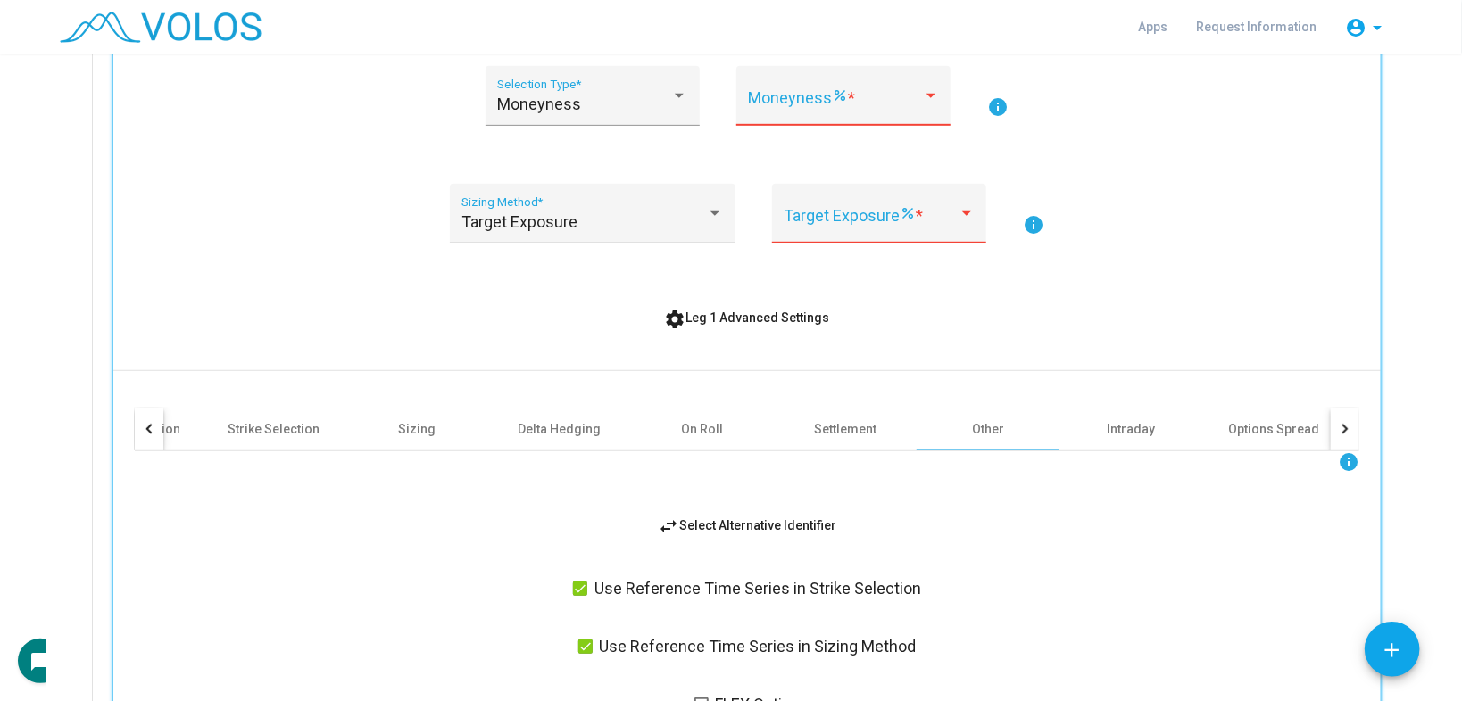
click at [841, 107] on span at bounding box center [836, 104] width 174 height 18
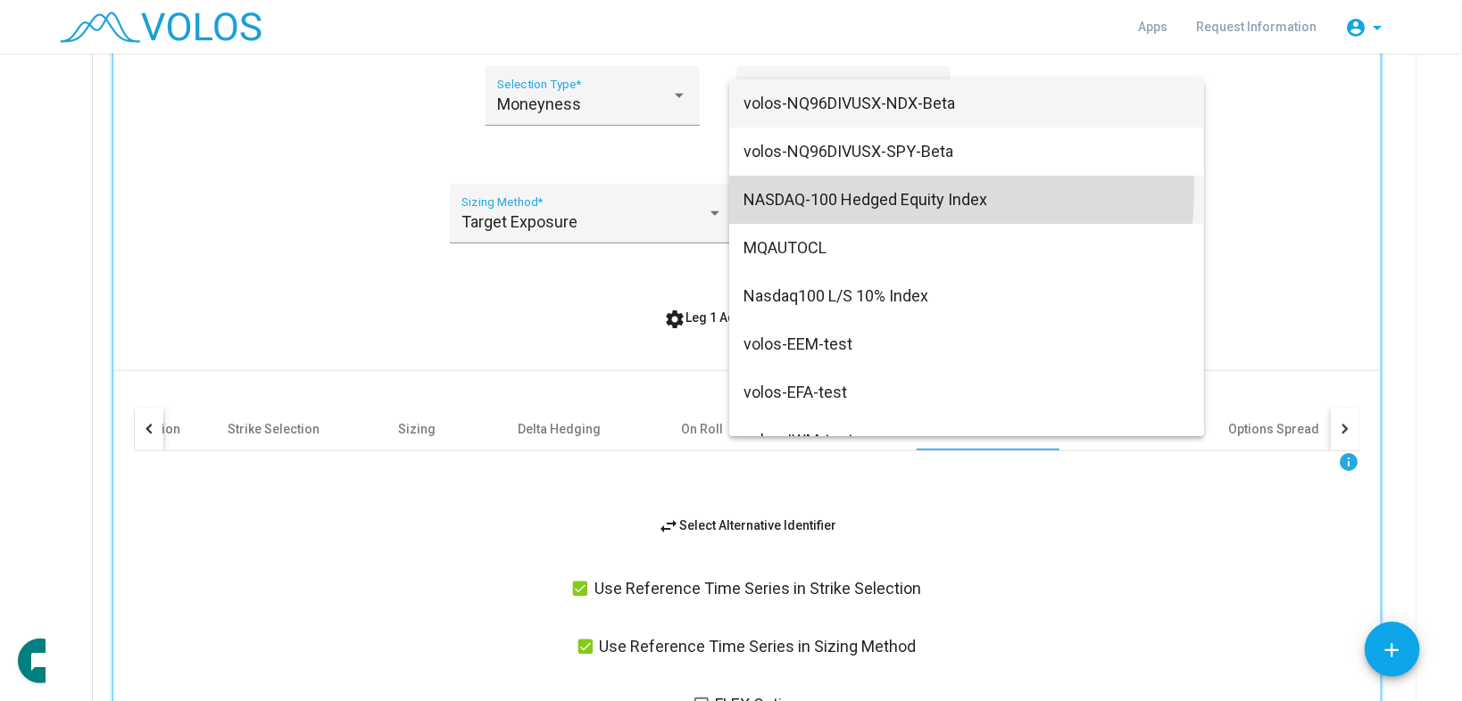
click at [819, 189] on span "NASDAQ-100 Hedged Equity Index" at bounding box center [966, 200] width 446 height 48
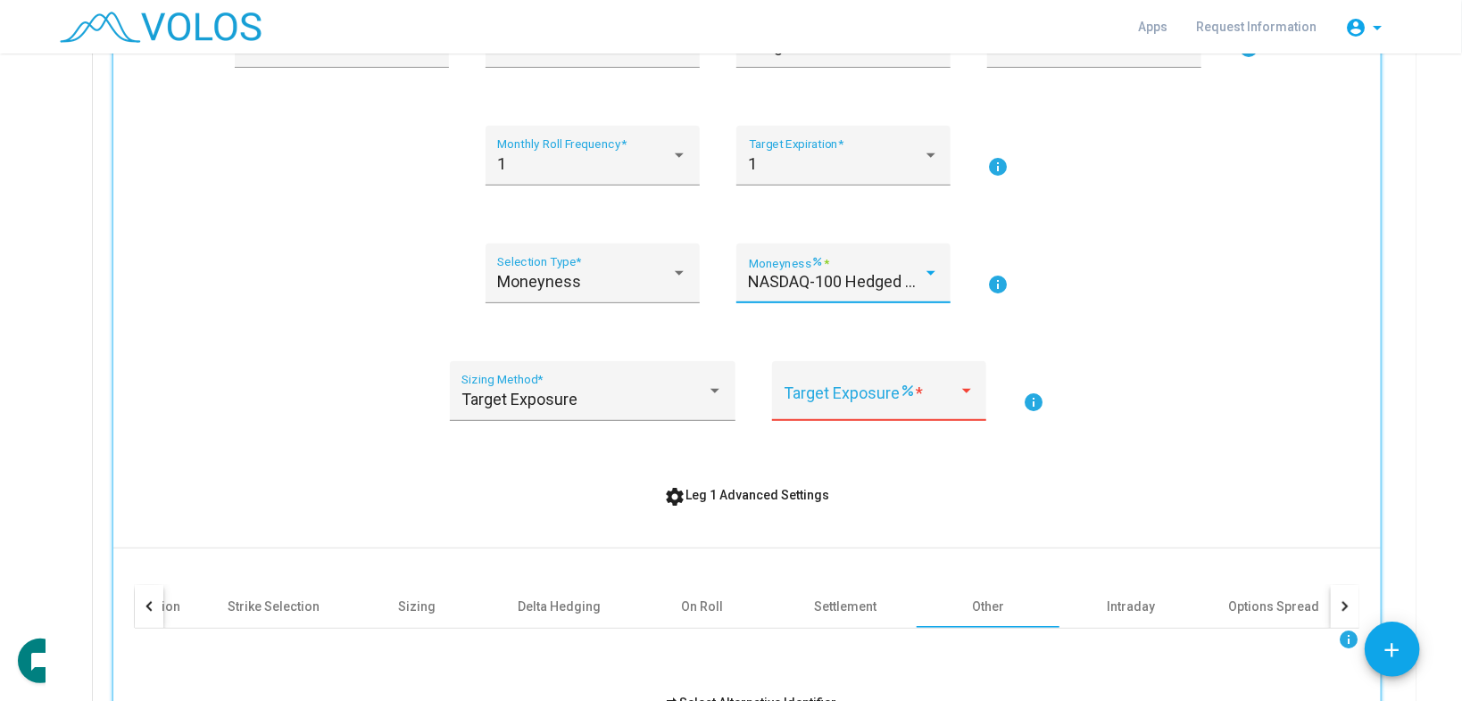
scroll to position [515, 0]
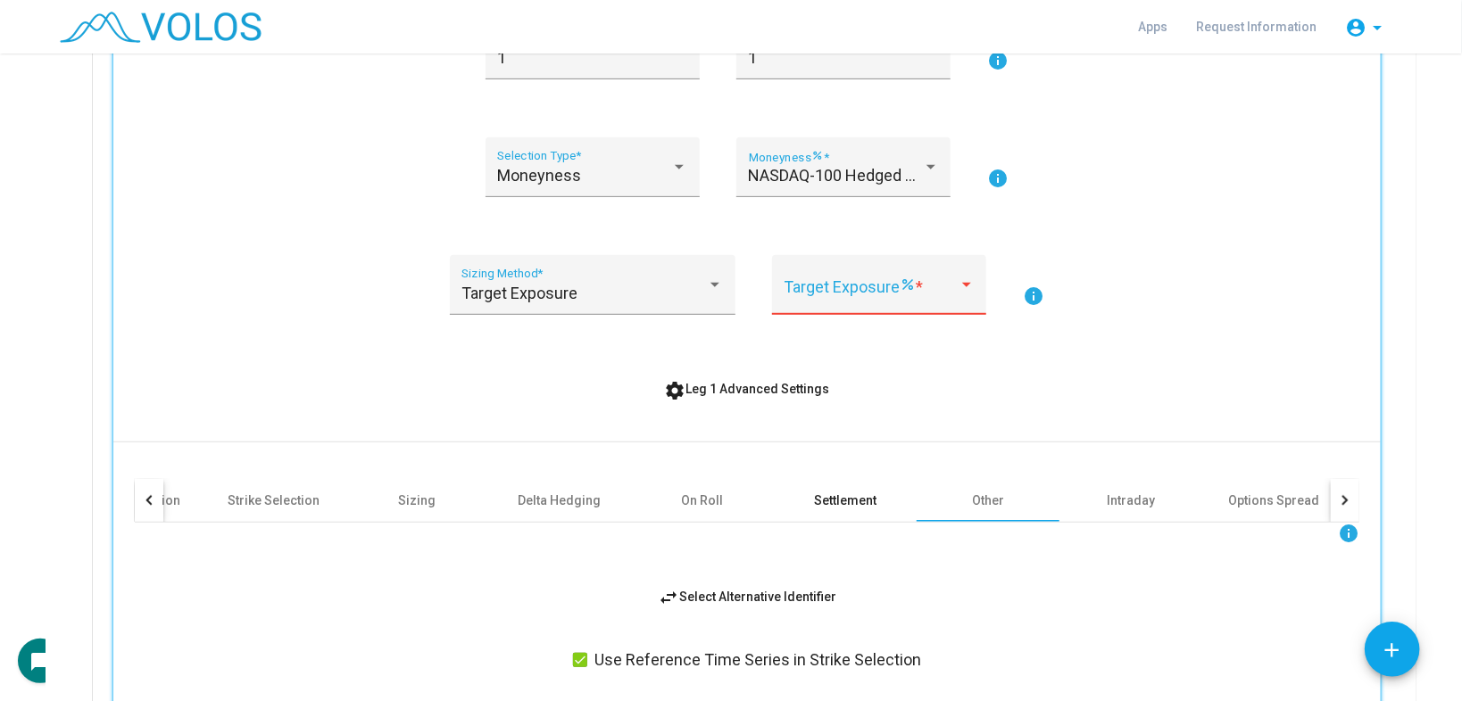
click at [814, 495] on div "Settlement" at bounding box center [845, 501] width 62 height 18
